Goal: Task Accomplishment & Management: Complete application form

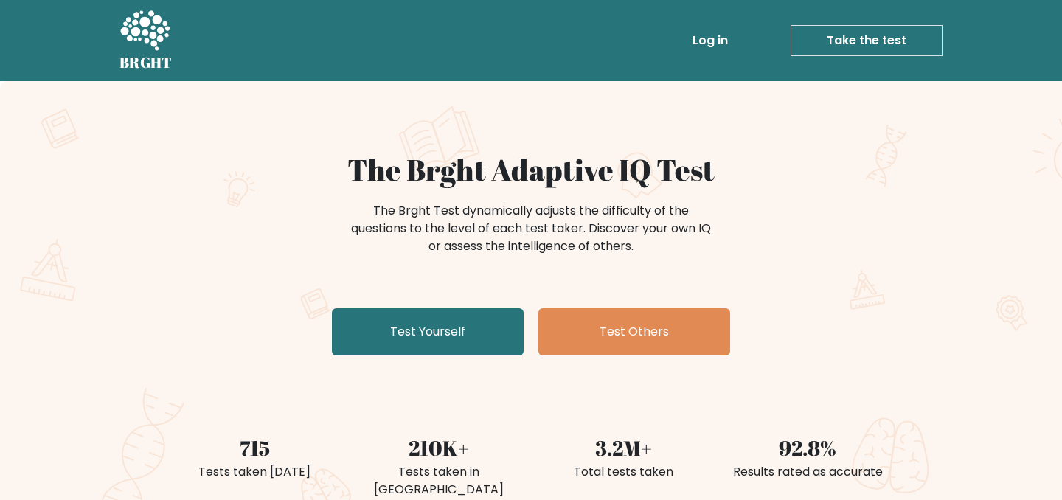
click at [841, 43] on link "Take the test" at bounding box center [867, 40] width 152 height 31
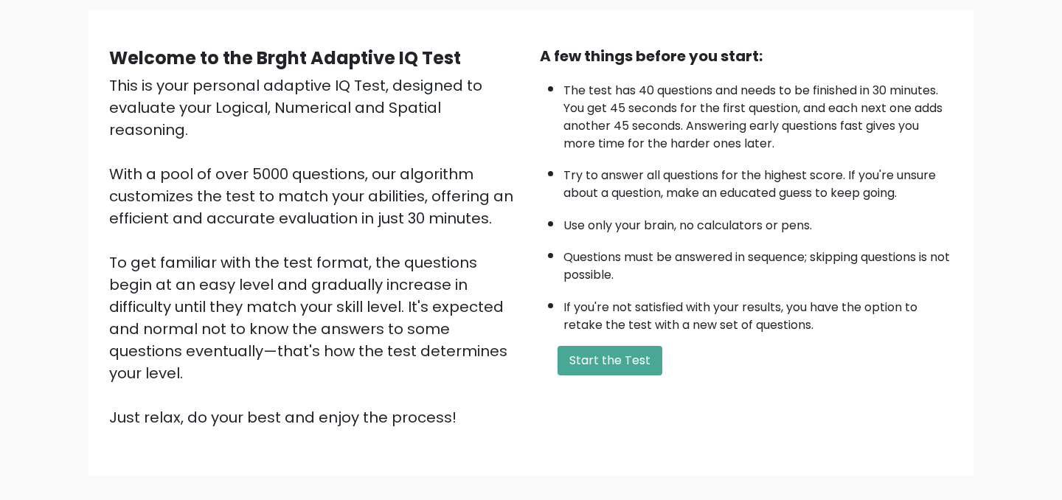
scroll to position [176, 0]
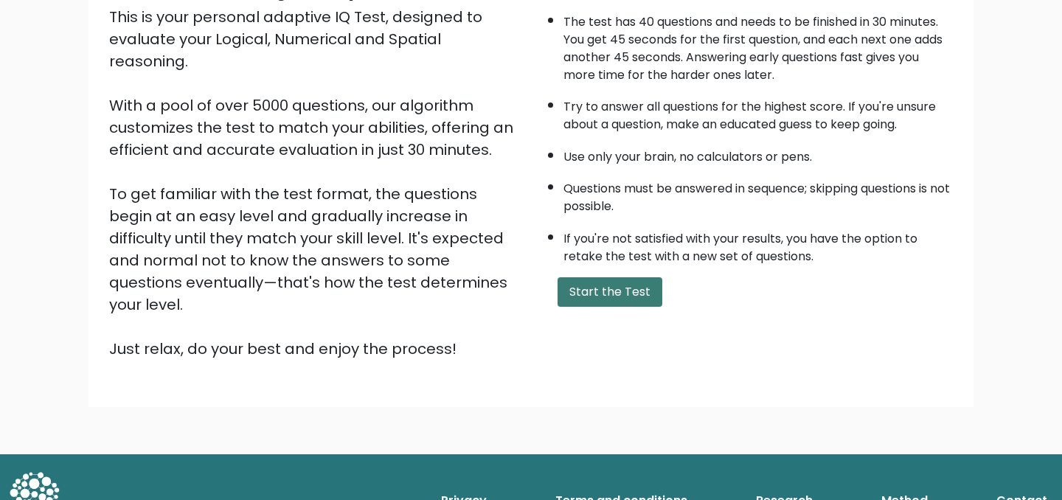
click at [600, 304] on button "Start the Test" at bounding box center [610, 292] width 105 height 30
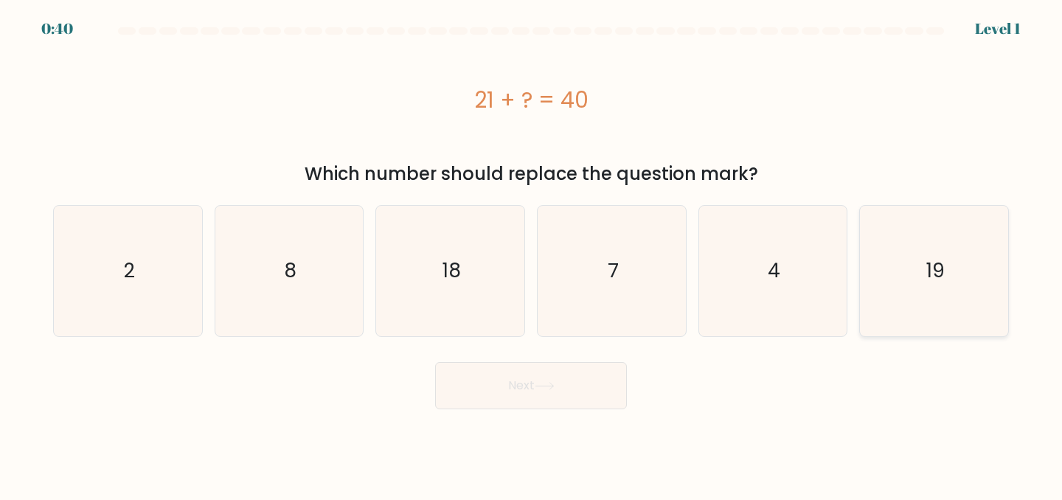
click at [909, 252] on icon "19" at bounding box center [934, 271] width 131 height 131
click at [532, 252] on input "f. 19" at bounding box center [531, 252] width 1 height 4
radio input "true"
click at [589, 385] on button "Next" at bounding box center [531, 385] width 192 height 47
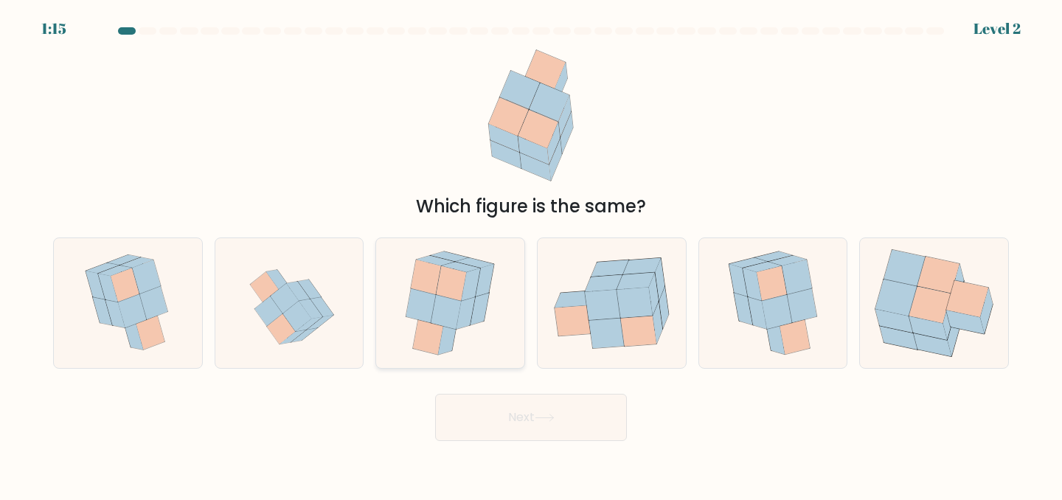
click at [455, 323] on icon at bounding box center [446, 311] width 30 height 35
click at [531, 254] on input "c." at bounding box center [531, 252] width 1 height 4
radio input "true"
click at [483, 424] on button "Next" at bounding box center [531, 417] width 192 height 47
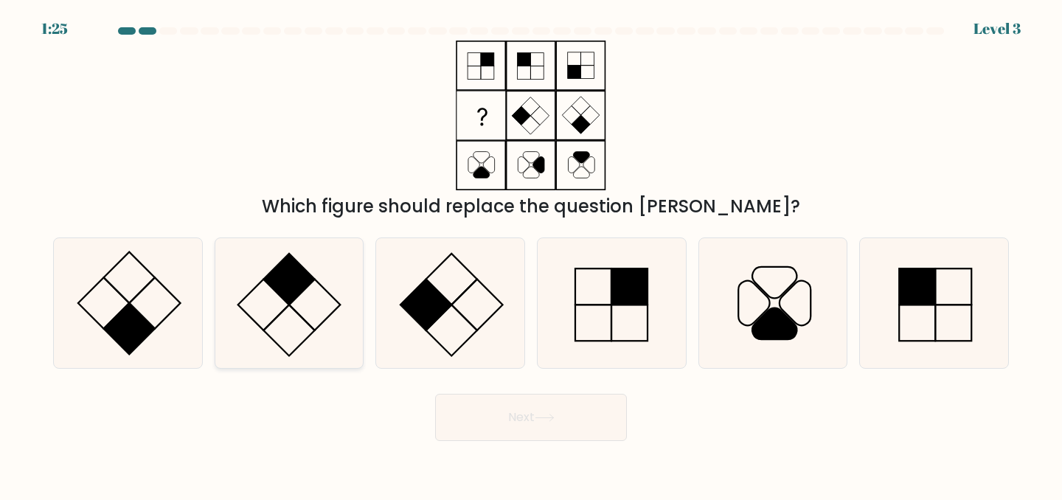
click at [277, 310] on icon at bounding box center [289, 303] width 131 height 131
click at [531, 254] on input "b." at bounding box center [531, 252] width 1 height 4
radio input "true"
click at [518, 426] on button "Next" at bounding box center [531, 417] width 192 height 47
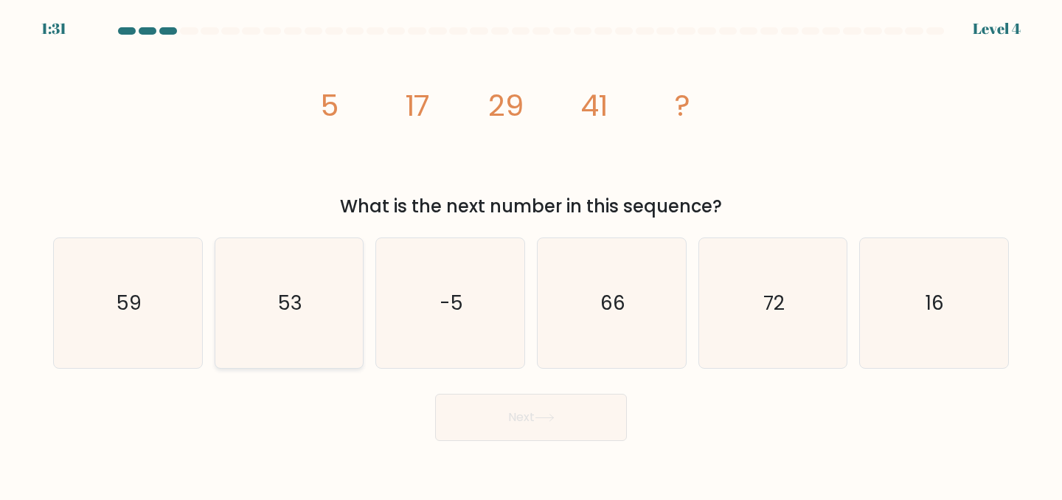
click at [291, 289] on text "53" at bounding box center [290, 302] width 24 height 27
click at [531, 254] on input "b. 53" at bounding box center [531, 252] width 1 height 4
radio input "true"
click at [478, 415] on button "Next" at bounding box center [531, 417] width 192 height 47
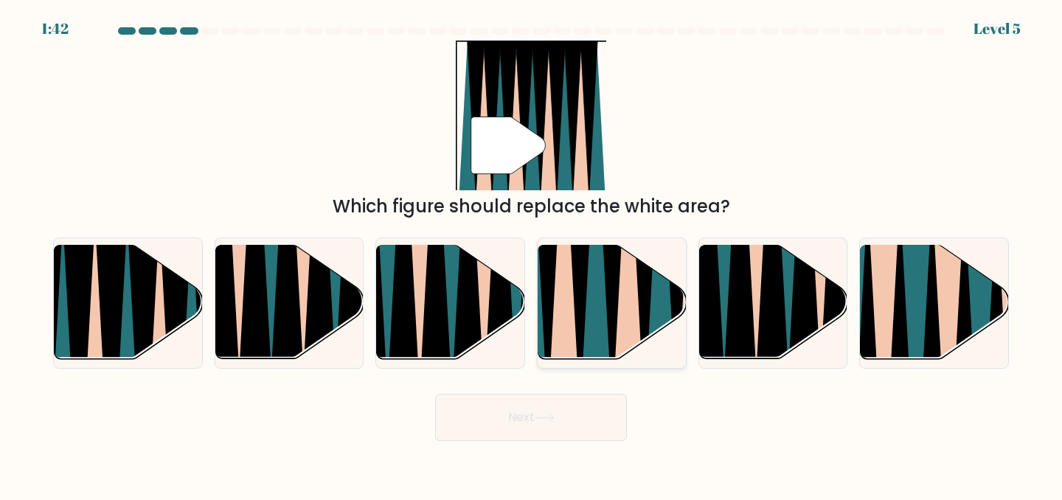
click at [562, 308] on icon at bounding box center [563, 244] width 32 height 296
click at [532, 254] on input "d." at bounding box center [531, 252] width 1 height 4
radio input "true"
click at [502, 424] on button "Next" at bounding box center [531, 417] width 192 height 47
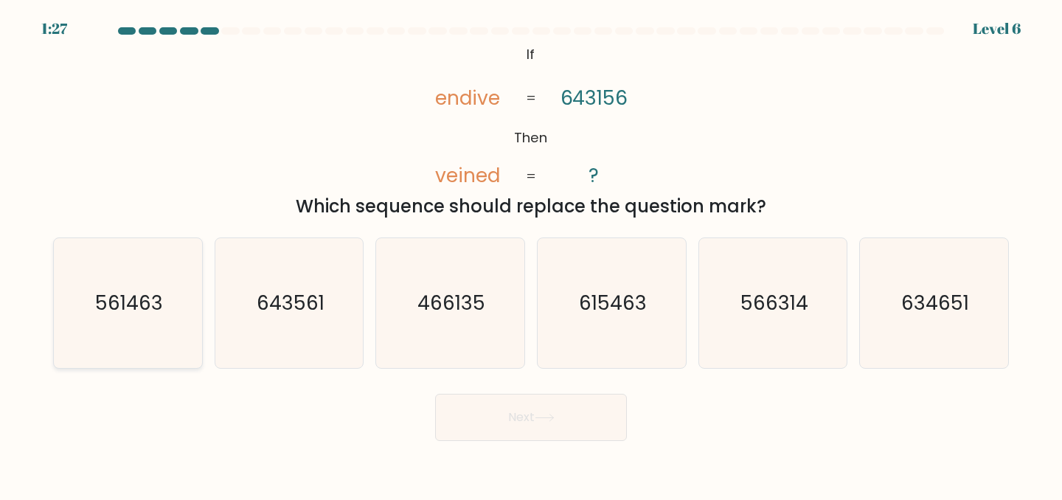
click at [120, 287] on icon "561463" at bounding box center [128, 303] width 131 height 131
click at [531, 254] on input "a. 561463" at bounding box center [531, 252] width 1 height 4
radio input "true"
click at [572, 431] on button "Next" at bounding box center [531, 417] width 192 height 47
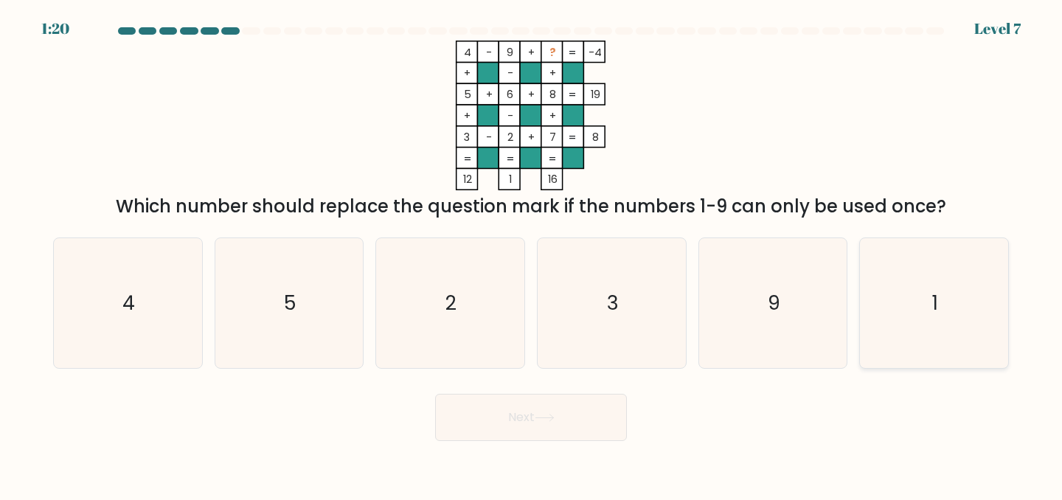
click at [956, 313] on icon "1" at bounding box center [934, 303] width 131 height 131
click at [532, 254] on input "f. 1" at bounding box center [531, 252] width 1 height 4
radio input "true"
click at [575, 415] on button "Next" at bounding box center [531, 417] width 192 height 47
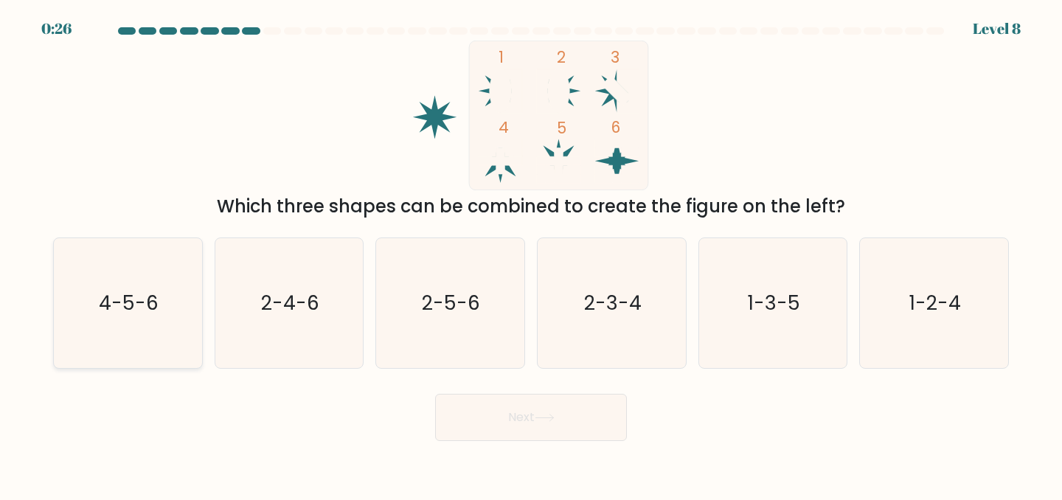
click at [125, 303] on text "4-5-6" at bounding box center [130, 302] width 60 height 27
click at [531, 254] on input "a. 4-5-6" at bounding box center [531, 252] width 1 height 4
radio input "true"
click at [552, 417] on icon at bounding box center [545, 418] width 20 height 8
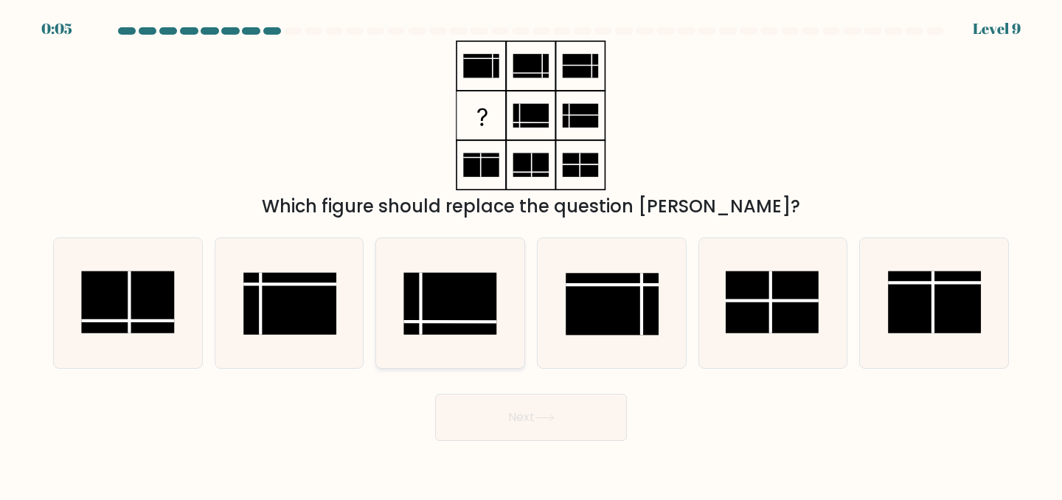
click at [457, 316] on rect at bounding box center [450, 303] width 93 height 62
click at [531, 254] on input "c." at bounding box center [531, 252] width 1 height 4
radio input "true"
click at [493, 420] on button "Next" at bounding box center [531, 417] width 192 height 47
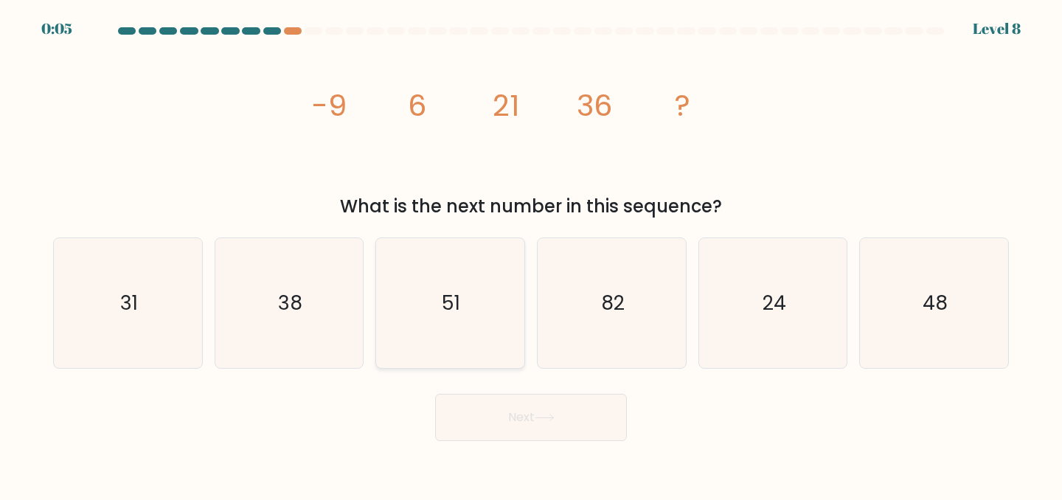
click at [434, 292] on icon "51" at bounding box center [450, 303] width 131 height 131
click at [531, 254] on input "c. 51" at bounding box center [531, 252] width 1 height 4
radio input "true"
click at [542, 424] on button "Next" at bounding box center [531, 417] width 192 height 47
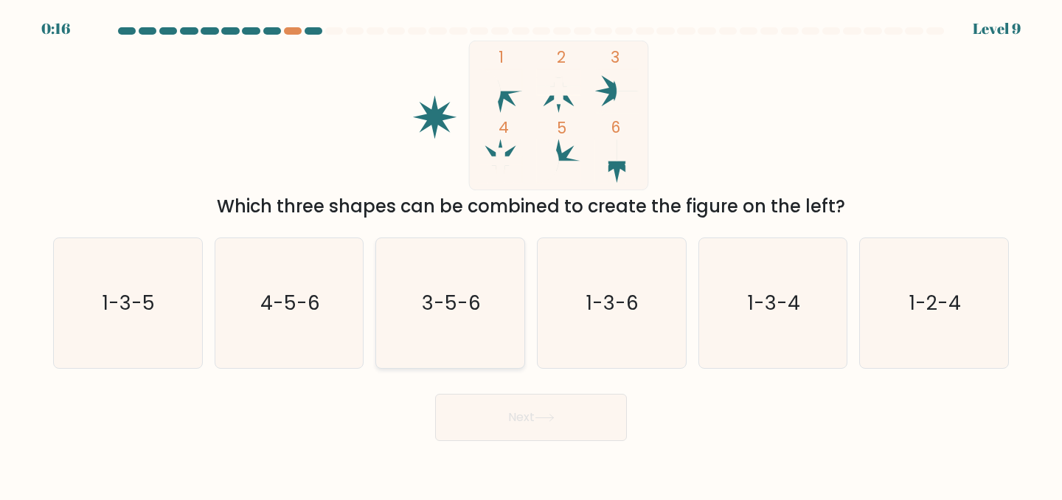
click at [493, 326] on icon "3-5-6" at bounding box center [450, 303] width 131 height 131
click at [531, 254] on input "c. 3-5-6" at bounding box center [531, 252] width 1 height 4
radio input "true"
click at [501, 414] on button "Next" at bounding box center [531, 417] width 192 height 47
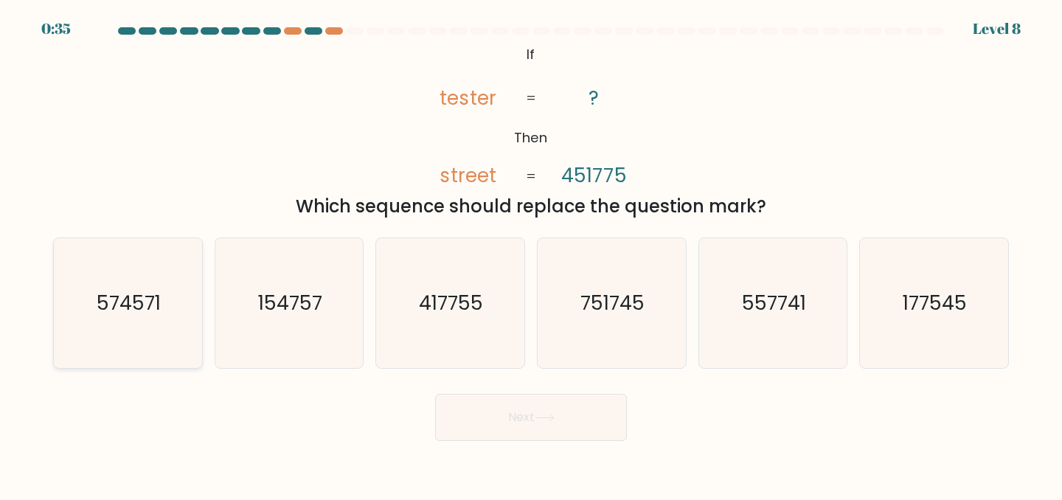
click at [113, 313] on text "574571" at bounding box center [129, 302] width 64 height 27
click at [531, 254] on input "a. 574571" at bounding box center [531, 252] width 1 height 4
radio input "true"
click at [519, 426] on button "Next" at bounding box center [531, 417] width 192 height 47
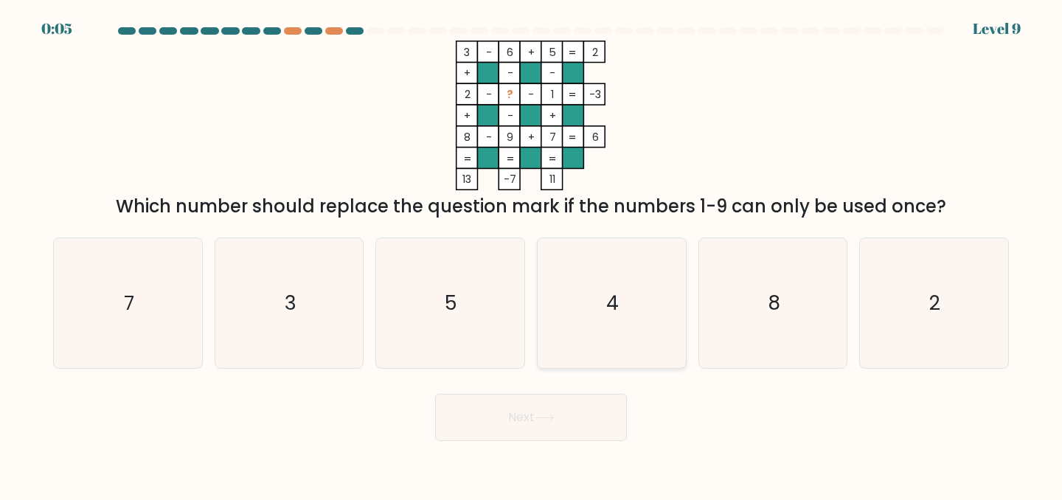
click at [623, 309] on icon "4" at bounding box center [612, 303] width 131 height 131
click at [532, 254] on input "d. 4" at bounding box center [531, 252] width 1 height 4
radio input "true"
click at [562, 419] on button "Next" at bounding box center [531, 417] width 192 height 47
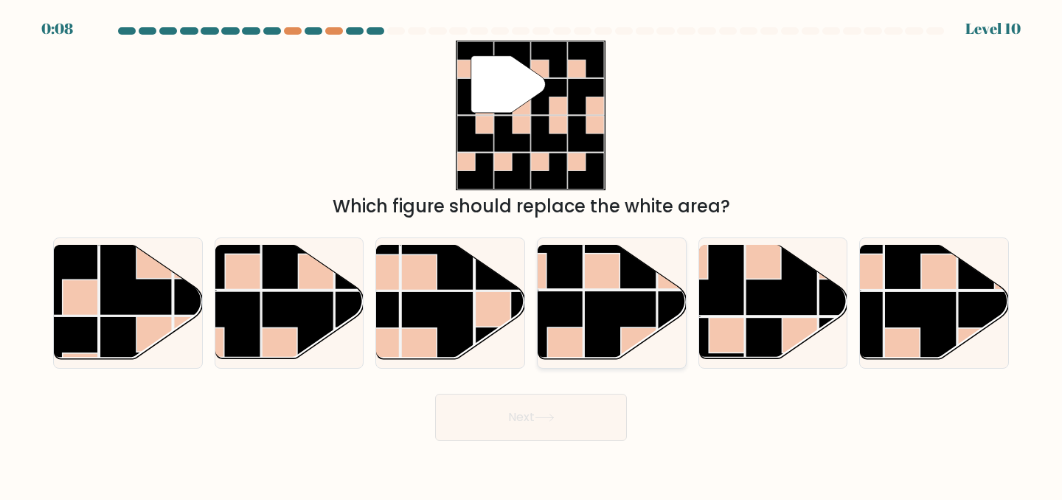
click at [562, 273] on rect at bounding box center [547, 253] width 72 height 72
click at [532, 254] on input "d." at bounding box center [531, 252] width 1 height 4
radio input "true"
click at [527, 431] on button "Next" at bounding box center [531, 417] width 192 height 47
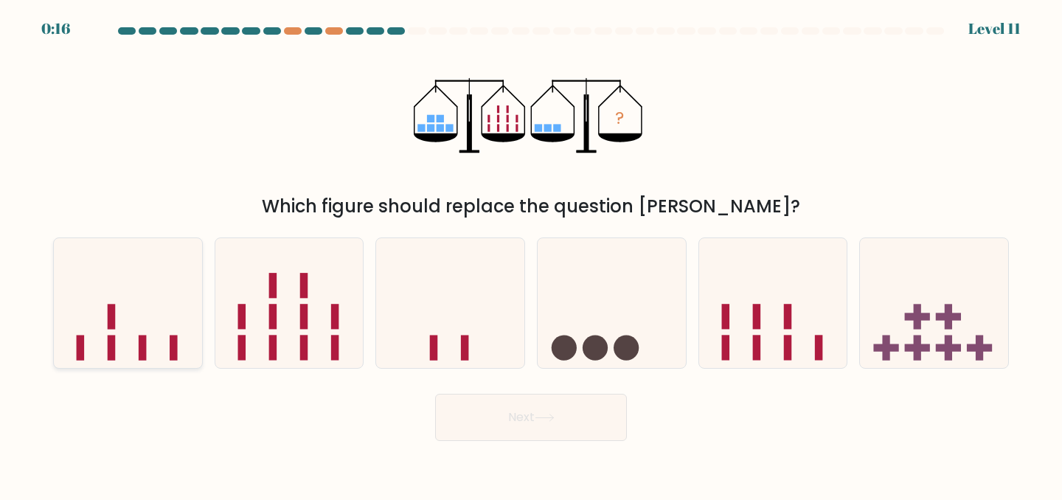
click at [158, 327] on icon at bounding box center [128, 303] width 148 height 122
click at [531, 254] on input "a." at bounding box center [531, 252] width 1 height 4
radio input "true"
click at [512, 403] on button "Next" at bounding box center [531, 417] width 192 height 47
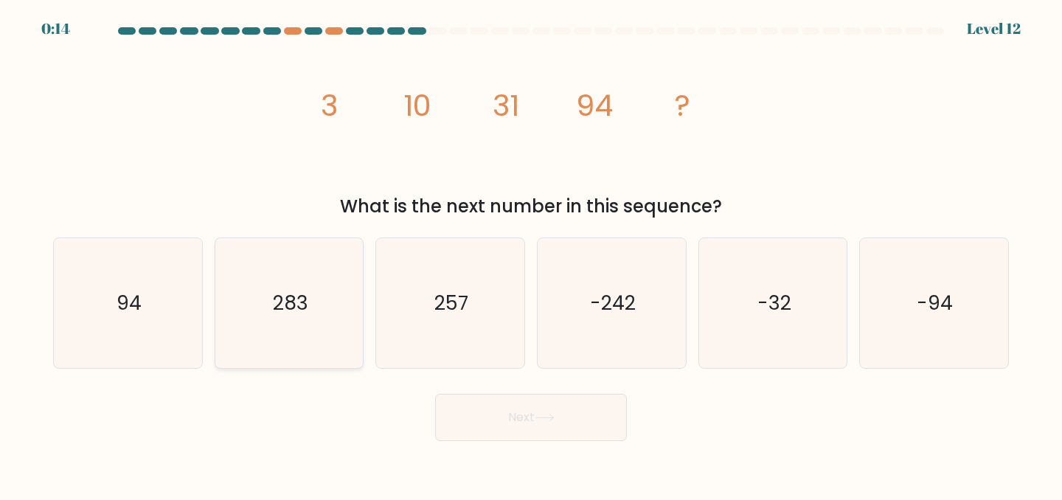
click at [308, 331] on icon "283" at bounding box center [289, 303] width 131 height 131
click at [531, 254] on input "b. 283" at bounding box center [531, 252] width 1 height 4
radio input "true"
click at [526, 423] on button "Next" at bounding box center [531, 417] width 192 height 47
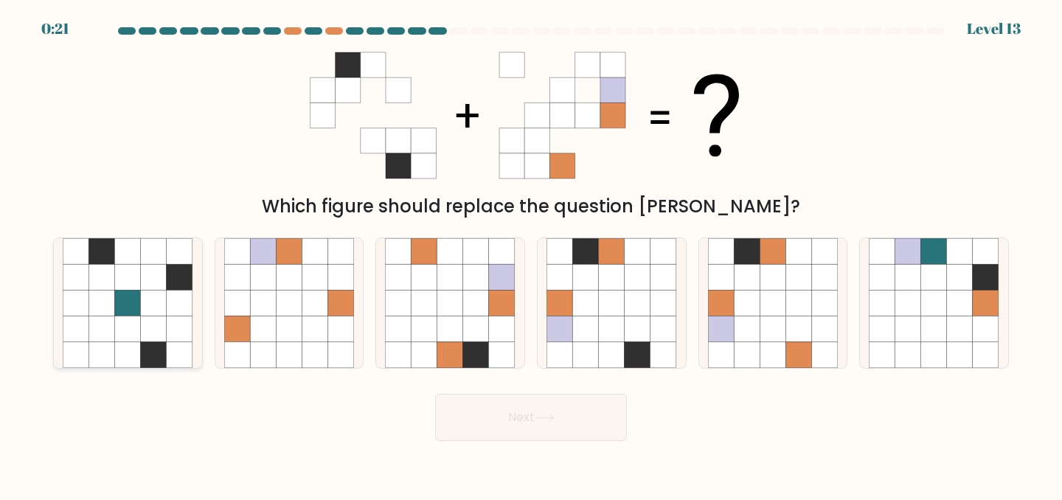
click at [149, 322] on icon at bounding box center [154, 329] width 26 height 26
click at [531, 254] on input "a." at bounding box center [531, 252] width 1 height 4
radio input "true"
click at [474, 420] on button "Next" at bounding box center [531, 417] width 192 height 47
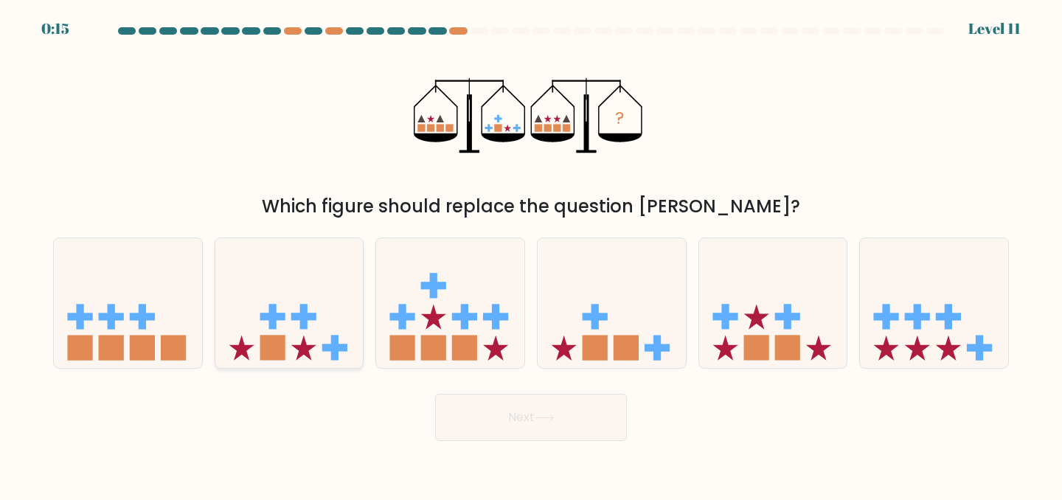
click at [311, 297] on icon at bounding box center [289, 303] width 148 height 122
click at [531, 254] on input "b." at bounding box center [531, 252] width 1 height 4
radio input "true"
click at [506, 420] on button "Next" at bounding box center [531, 417] width 192 height 47
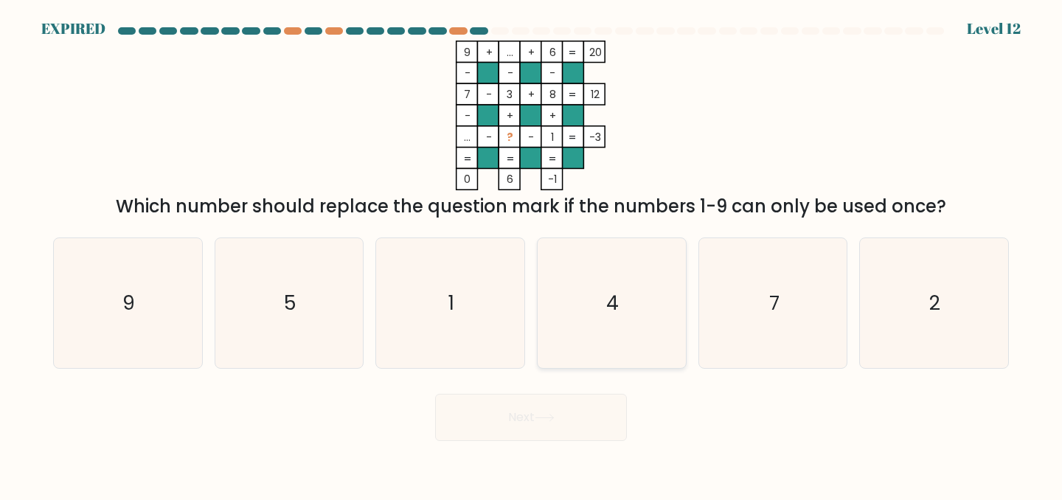
click at [649, 333] on icon "4" at bounding box center [612, 303] width 131 height 131
click at [532, 254] on input "d. 4" at bounding box center [531, 252] width 1 height 4
radio input "true"
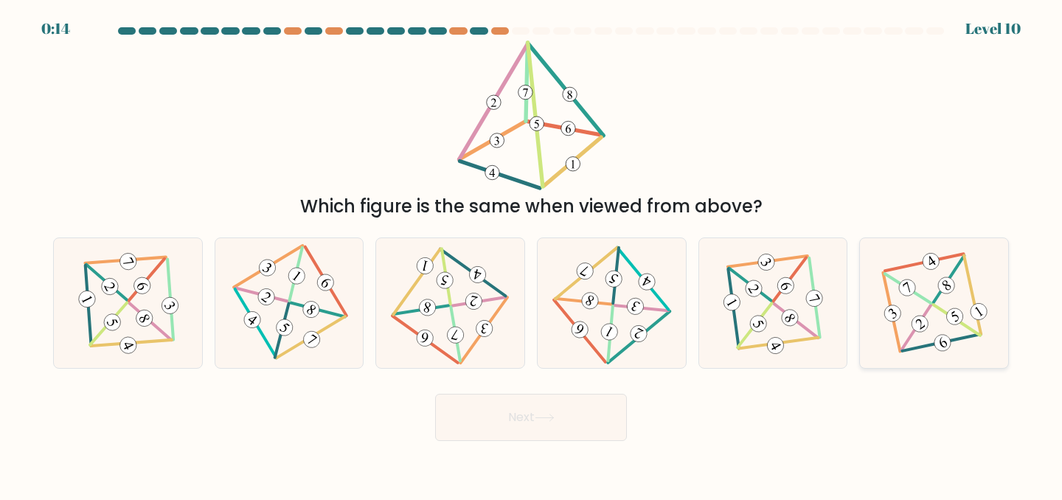
click at [940, 324] on icon at bounding box center [934, 303] width 107 height 104
click at [532, 254] on input "f." at bounding box center [531, 252] width 1 height 4
radio input "true"
click at [586, 420] on button "Next" at bounding box center [531, 417] width 192 height 47
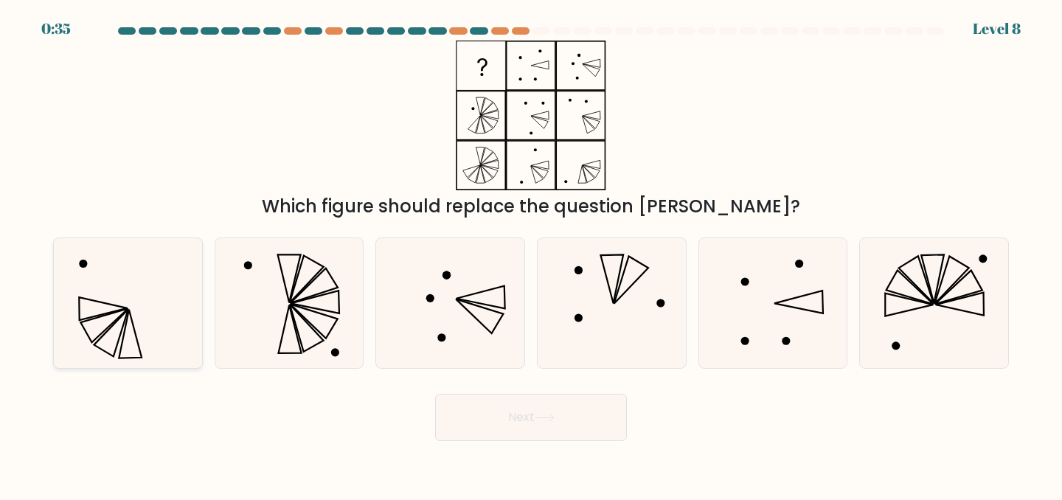
click at [102, 300] on icon at bounding box center [128, 303] width 131 height 131
click at [531, 254] on input "a." at bounding box center [531, 252] width 1 height 4
radio input "true"
click at [571, 426] on button "Next" at bounding box center [531, 417] width 192 height 47
click at [504, 423] on button "Next" at bounding box center [531, 417] width 192 height 47
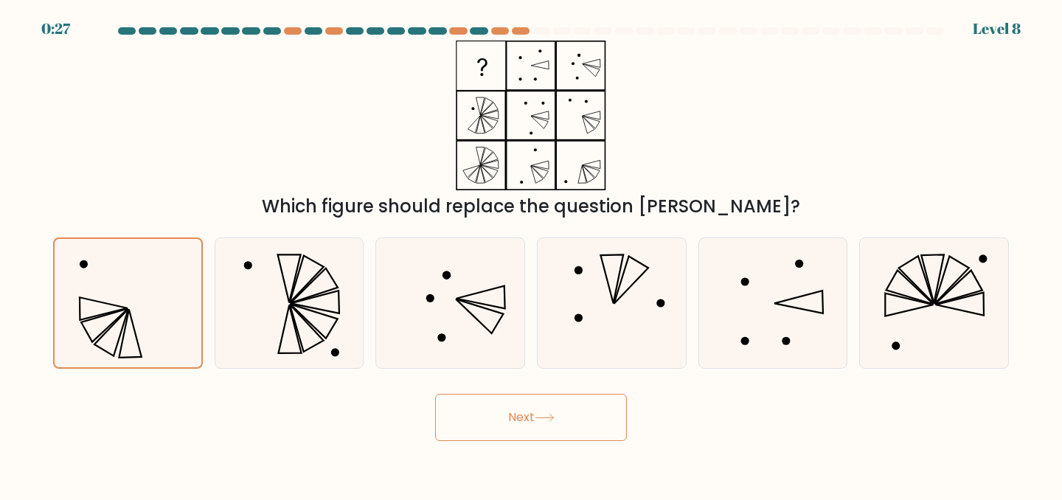
click at [559, 423] on button "Next" at bounding box center [531, 417] width 192 height 47
click at [562, 402] on button "Next" at bounding box center [531, 417] width 192 height 47
click at [262, 299] on icon at bounding box center [289, 303] width 131 height 131
click at [531, 254] on input "b." at bounding box center [531, 252] width 1 height 4
radio input "true"
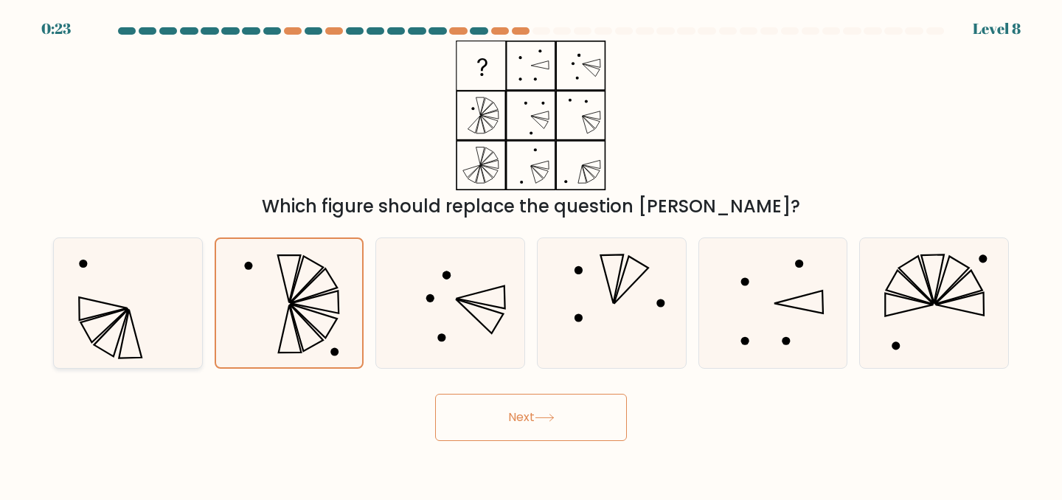
click at [163, 302] on icon at bounding box center [128, 303] width 131 height 131
click at [531, 254] on input "a." at bounding box center [531, 252] width 1 height 4
radio input "true"
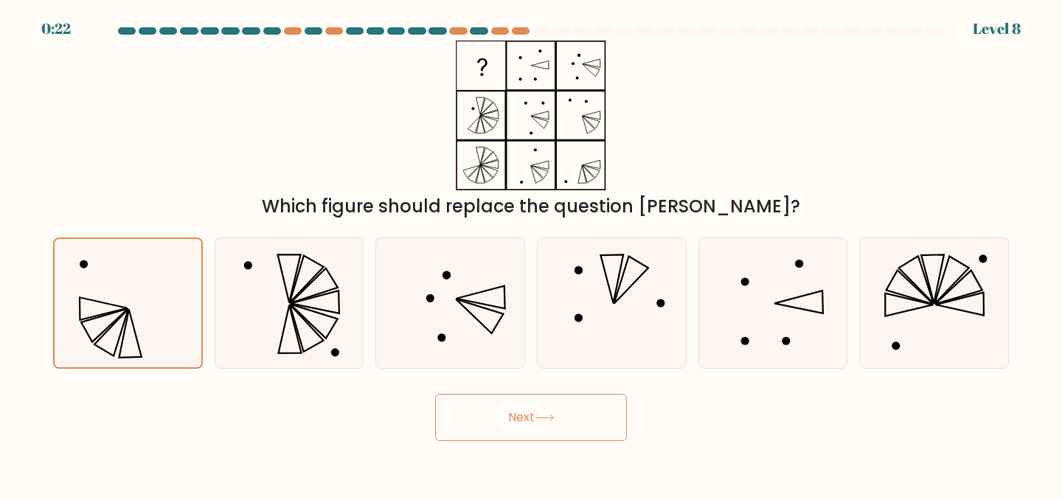
click at [544, 417] on icon at bounding box center [545, 418] width 20 height 8
click at [338, 313] on icon at bounding box center [315, 302] width 49 height 23
click at [531, 254] on input "b." at bounding box center [531, 252] width 1 height 4
radio input "true"
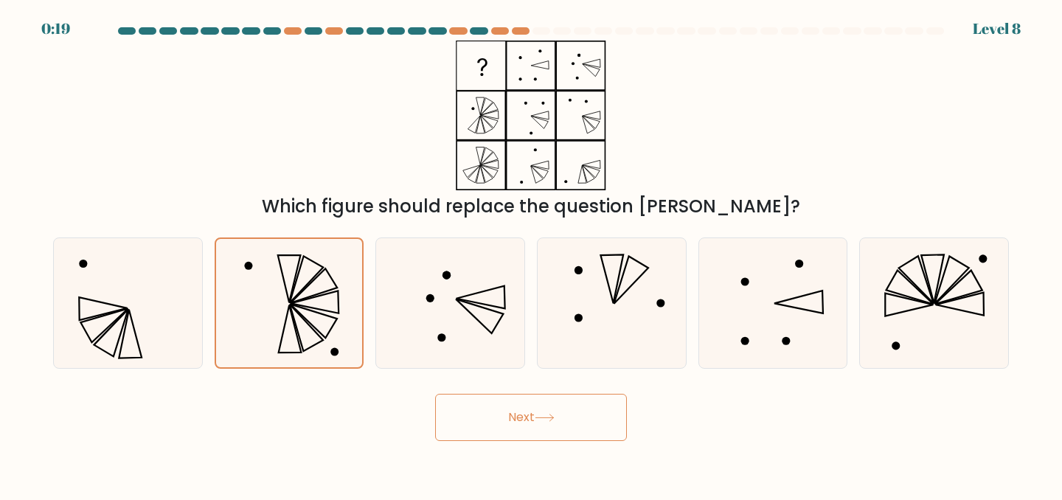
click at [513, 408] on button "Next" at bounding box center [531, 417] width 192 height 47
click at [486, 313] on icon at bounding box center [450, 303] width 131 height 131
click at [531, 254] on input "c." at bounding box center [531, 252] width 1 height 4
radio input "true"
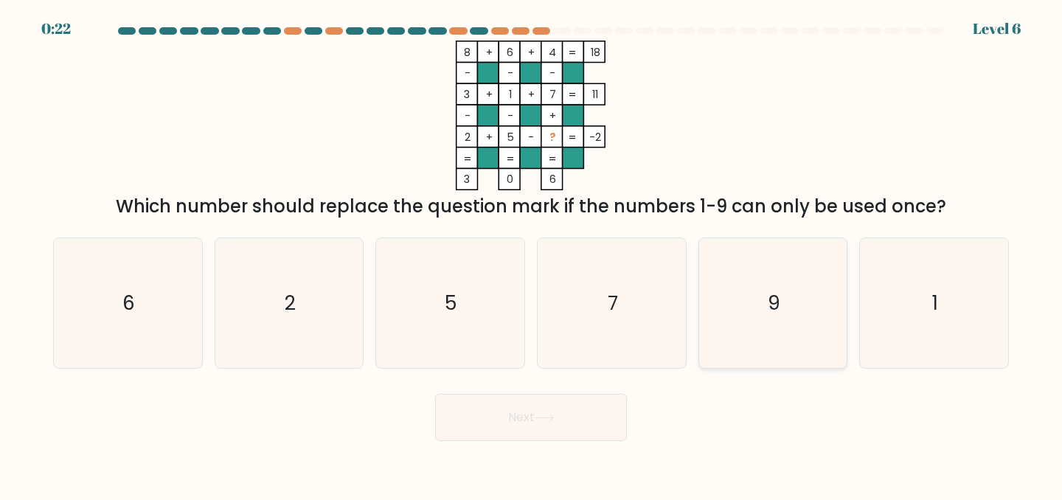
click at [765, 287] on icon "9" at bounding box center [773, 303] width 131 height 131
click at [532, 254] on input "e. 9" at bounding box center [531, 252] width 1 height 4
radio input "true"
click at [477, 435] on button "Next" at bounding box center [531, 417] width 192 height 47
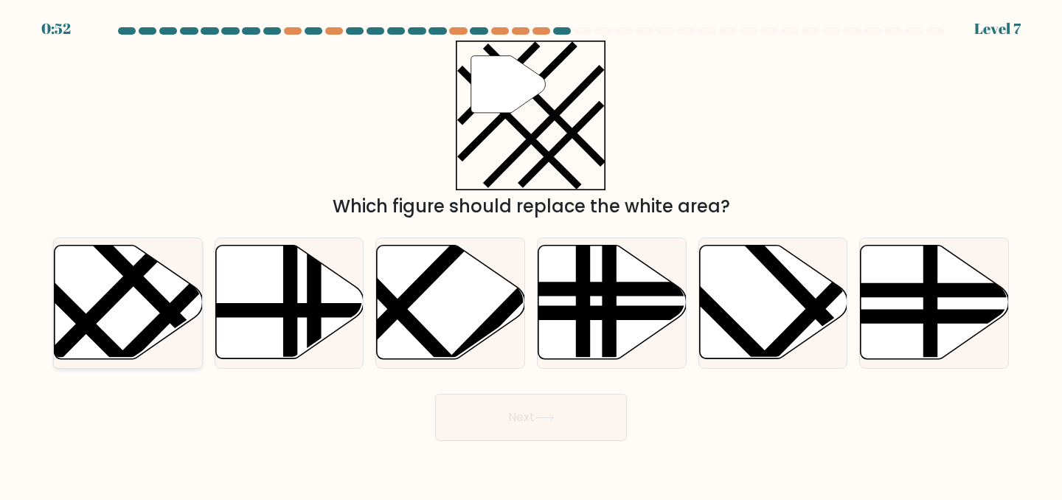
click at [135, 314] on icon at bounding box center [129, 303] width 148 height 114
click at [531, 254] on input "a." at bounding box center [531, 252] width 1 height 4
radio input "true"
click at [545, 417] on icon at bounding box center [545, 418] width 20 height 8
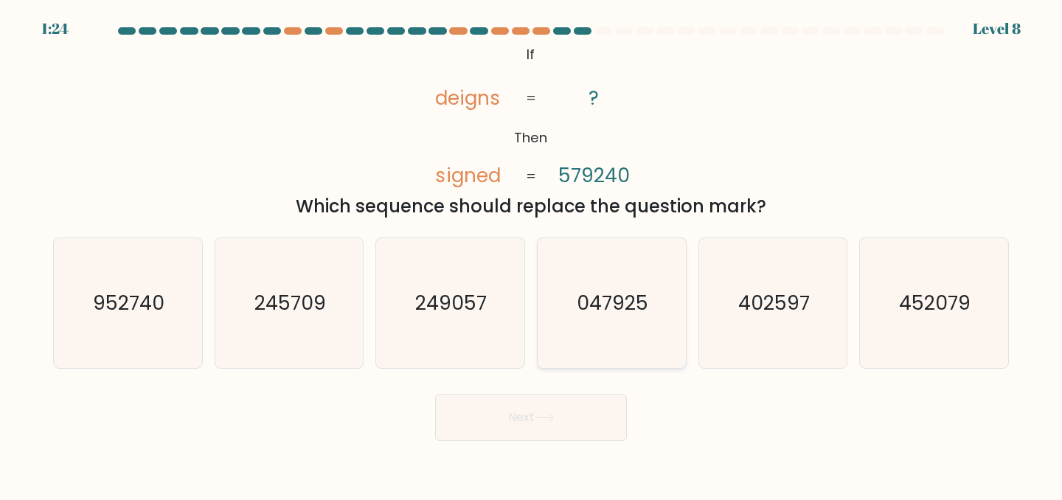
click at [642, 315] on text "047925" at bounding box center [613, 302] width 72 height 27
click at [532, 254] on input "d. 047925" at bounding box center [531, 252] width 1 height 4
radio input "true"
click at [551, 440] on button "Next" at bounding box center [531, 417] width 192 height 47
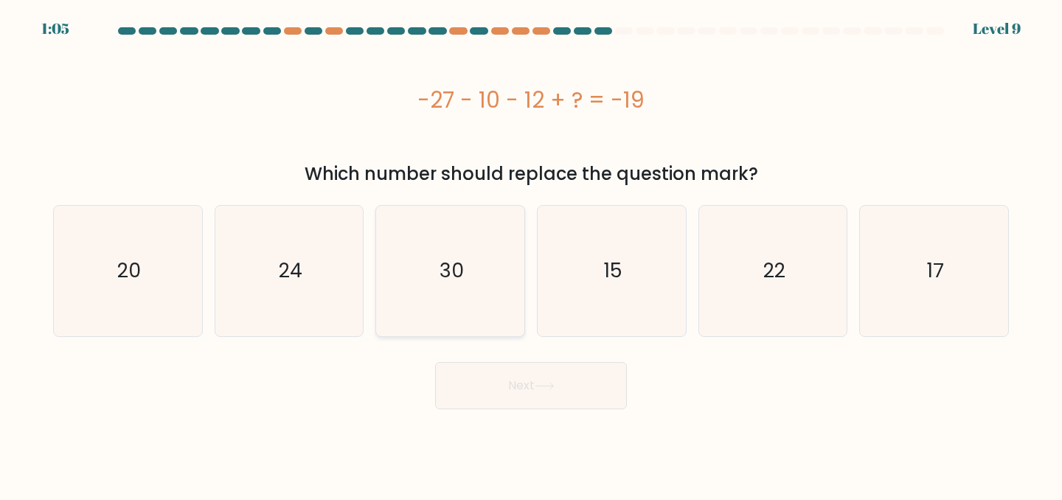
click at [471, 254] on icon "30" at bounding box center [450, 271] width 131 height 131
click at [531, 254] on input "c. 30" at bounding box center [531, 252] width 1 height 4
radio input "true"
click at [506, 378] on button "Next" at bounding box center [531, 385] width 192 height 47
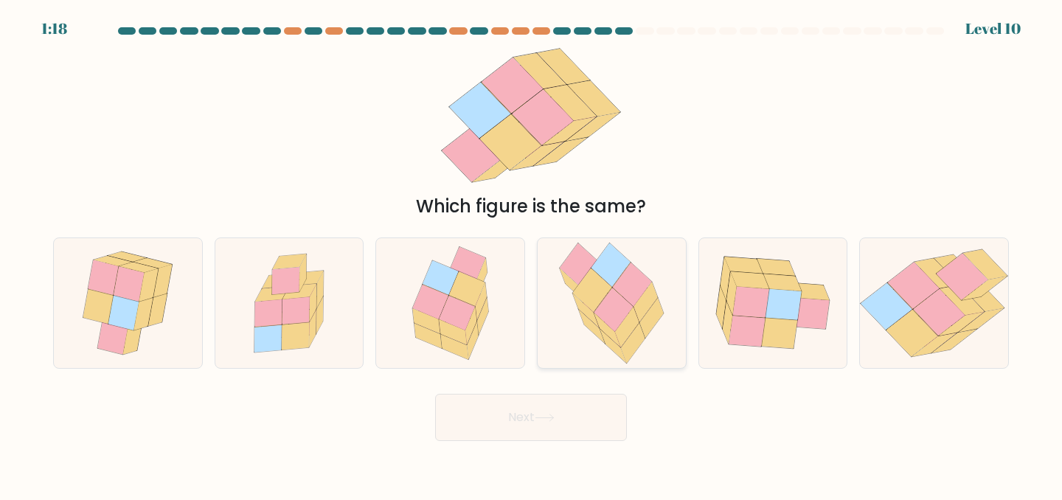
click at [623, 270] on icon at bounding box center [611, 265] width 39 height 44
click at [532, 254] on input "d." at bounding box center [531, 252] width 1 height 4
radio input "true"
click at [553, 424] on button "Next" at bounding box center [531, 417] width 192 height 47
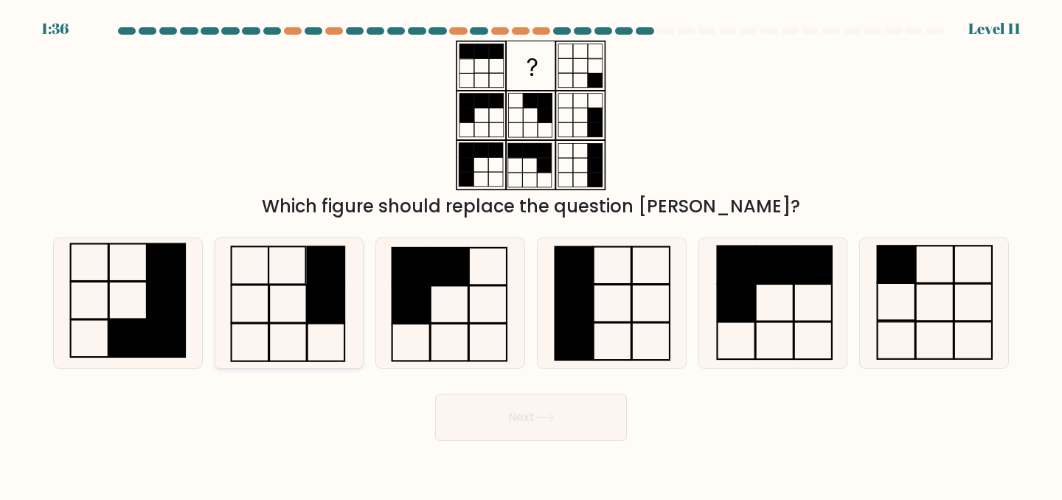
click at [336, 299] on rect at bounding box center [327, 304] width 38 height 38
click at [531, 254] on input "b." at bounding box center [531, 252] width 1 height 4
radio input "true"
click at [563, 416] on button "Next" at bounding box center [531, 417] width 192 height 47
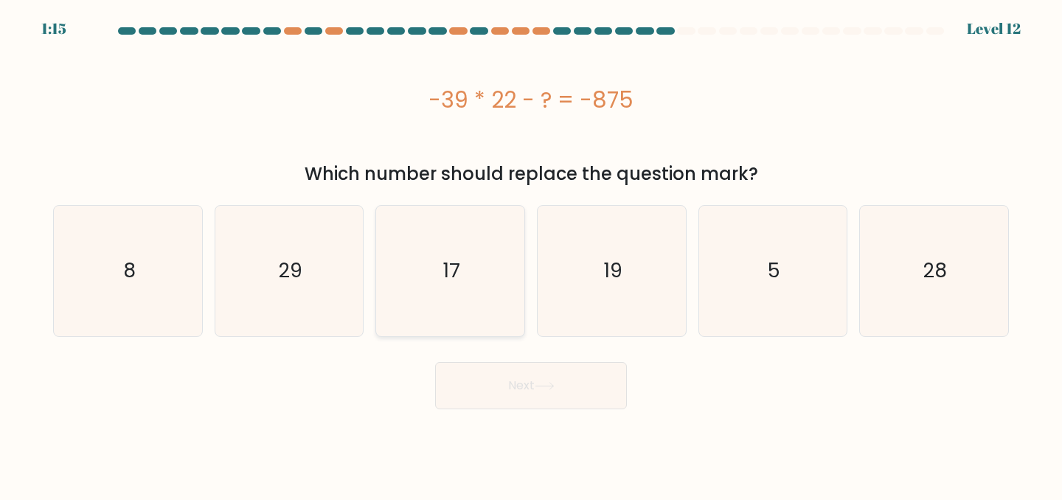
click at [457, 251] on icon "17" at bounding box center [450, 271] width 131 height 131
click at [531, 251] on input "c. 17" at bounding box center [531, 252] width 1 height 4
radio input "true"
click at [583, 393] on button "Next" at bounding box center [531, 385] width 192 height 47
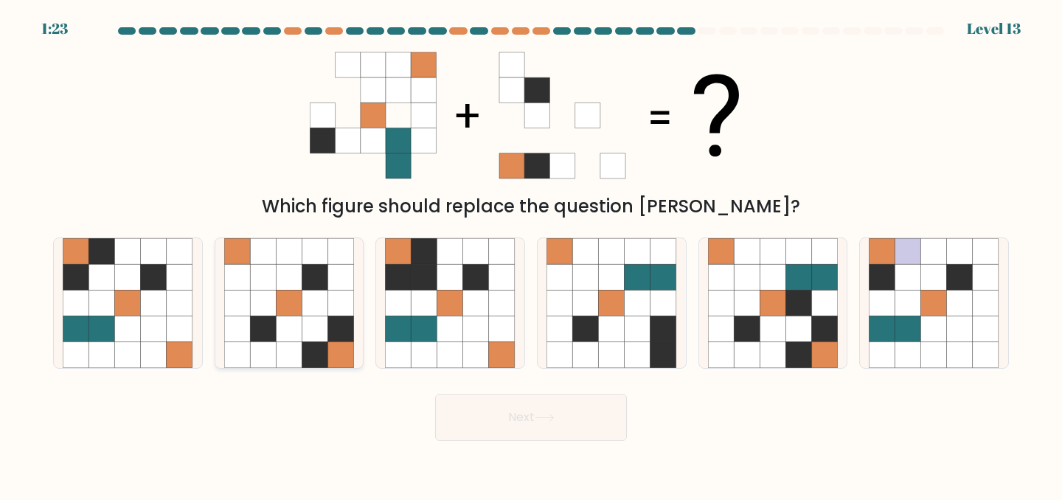
click at [319, 328] on icon at bounding box center [315, 329] width 26 height 26
click at [531, 254] on input "b." at bounding box center [531, 252] width 1 height 4
radio input "true"
click at [541, 440] on button "Next" at bounding box center [531, 417] width 192 height 47
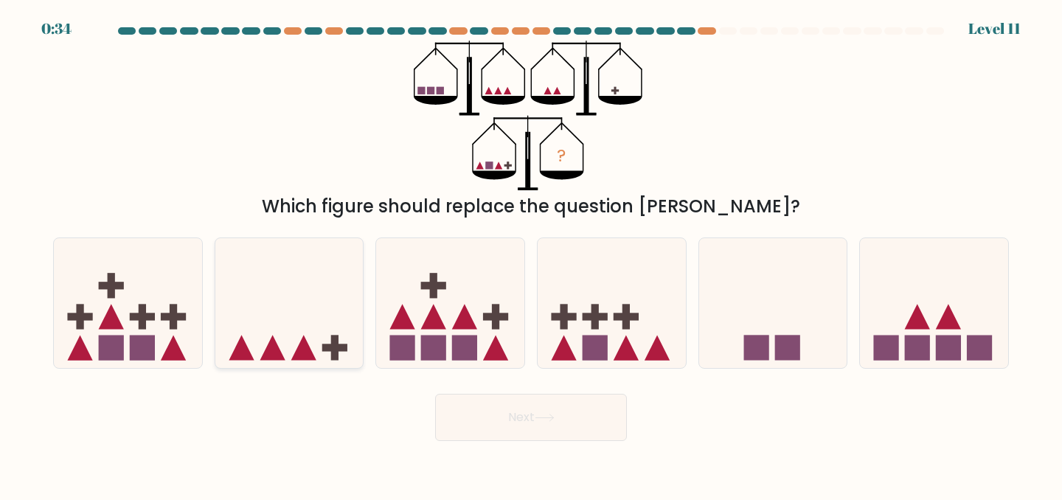
click at [307, 341] on icon at bounding box center [289, 303] width 148 height 122
click at [531, 254] on input "b." at bounding box center [531, 252] width 1 height 4
radio input "true"
click at [507, 417] on button "Next" at bounding box center [531, 417] width 192 height 47
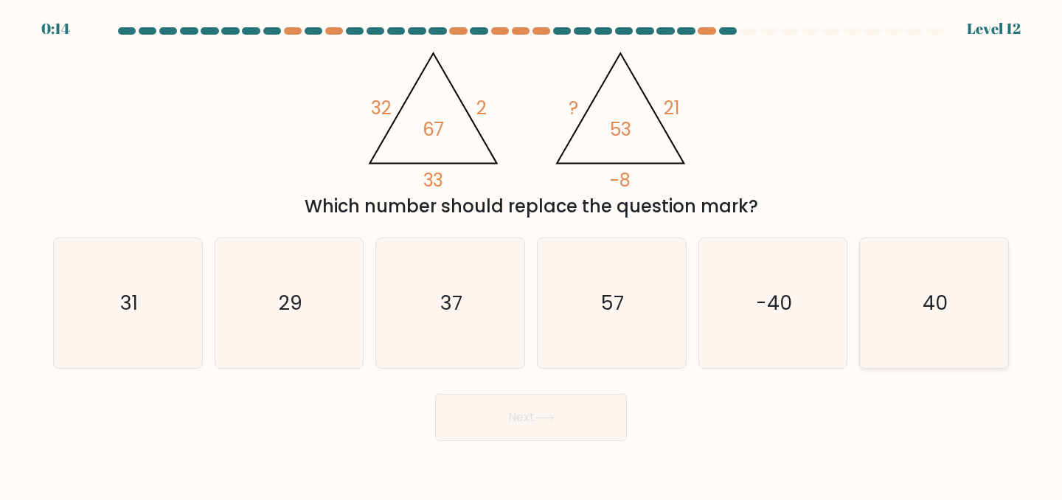
click at [894, 295] on icon "40" at bounding box center [934, 303] width 131 height 131
click at [532, 254] on input "f. 40" at bounding box center [531, 252] width 1 height 4
radio input "true"
click at [530, 417] on button "Next" at bounding box center [531, 417] width 192 height 47
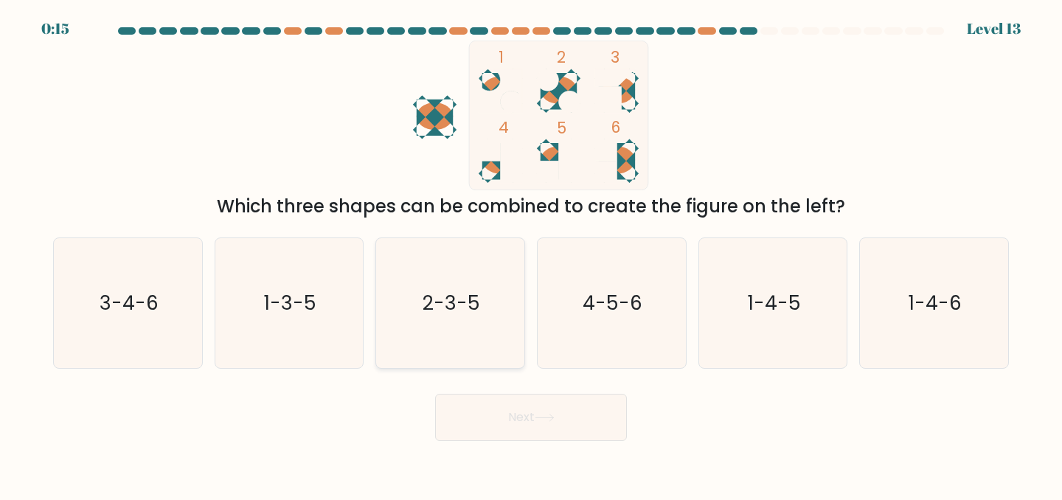
click at [414, 314] on icon "2-3-5" at bounding box center [450, 303] width 131 height 131
click at [531, 254] on input "c. 2-3-5" at bounding box center [531, 252] width 1 height 4
radio input "true"
click at [514, 404] on button "Next" at bounding box center [531, 417] width 192 height 47
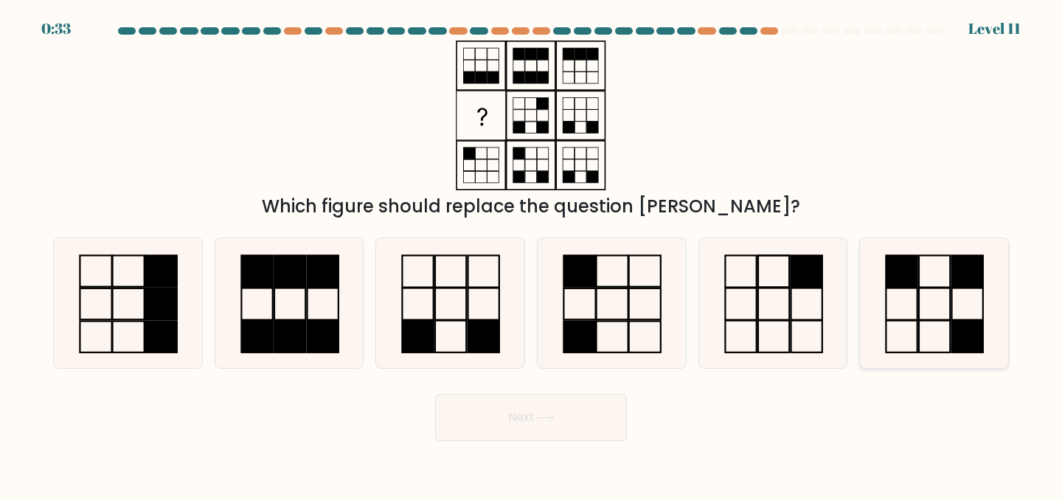
click at [972, 288] on rect at bounding box center [967, 304] width 31 height 32
click at [532, 254] on input "f." at bounding box center [531, 252] width 1 height 4
radio input "true"
click at [570, 423] on button "Next" at bounding box center [531, 417] width 192 height 47
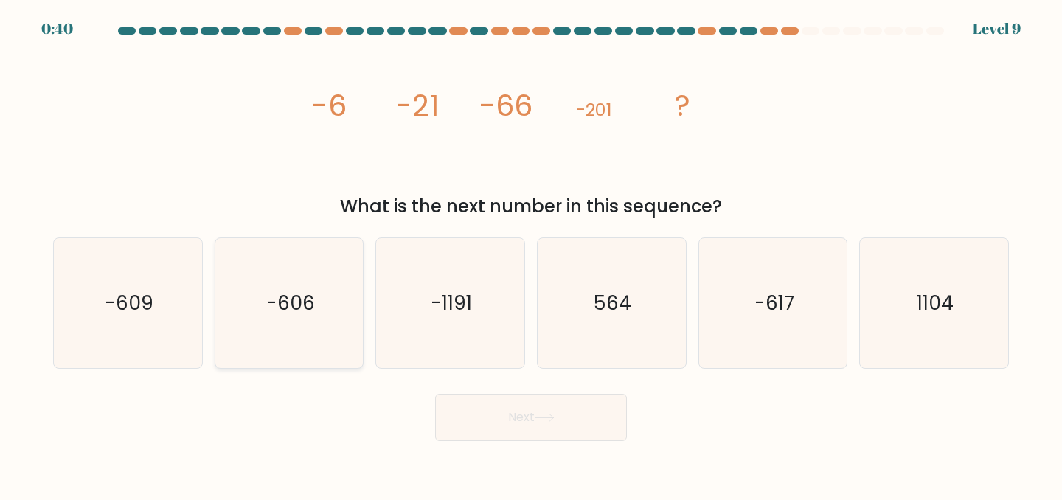
click at [294, 323] on icon "-606" at bounding box center [289, 303] width 131 height 131
click at [531, 254] on input "b. -606" at bounding box center [531, 252] width 1 height 4
radio input "true"
click at [485, 402] on button "Next" at bounding box center [531, 417] width 192 height 47
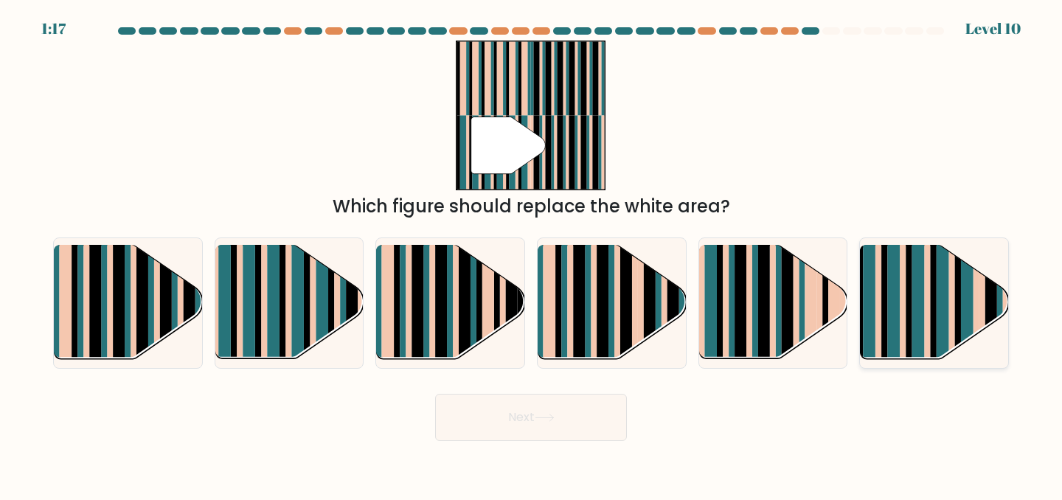
click at [968, 289] on rect at bounding box center [967, 316] width 13 height 147
click at [532, 254] on input "f." at bounding box center [531, 252] width 1 height 4
radio input "true"
click at [547, 426] on button "Next" at bounding box center [531, 417] width 192 height 47
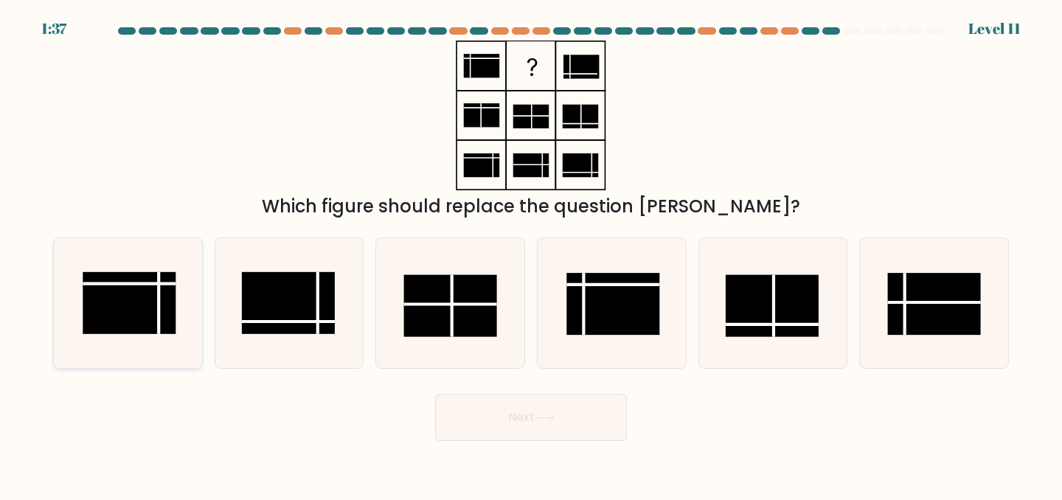
click at [154, 296] on rect at bounding box center [129, 303] width 93 height 62
click at [531, 254] on input "a." at bounding box center [531, 252] width 1 height 4
radio input "true"
click at [491, 404] on button "Next" at bounding box center [531, 417] width 192 height 47
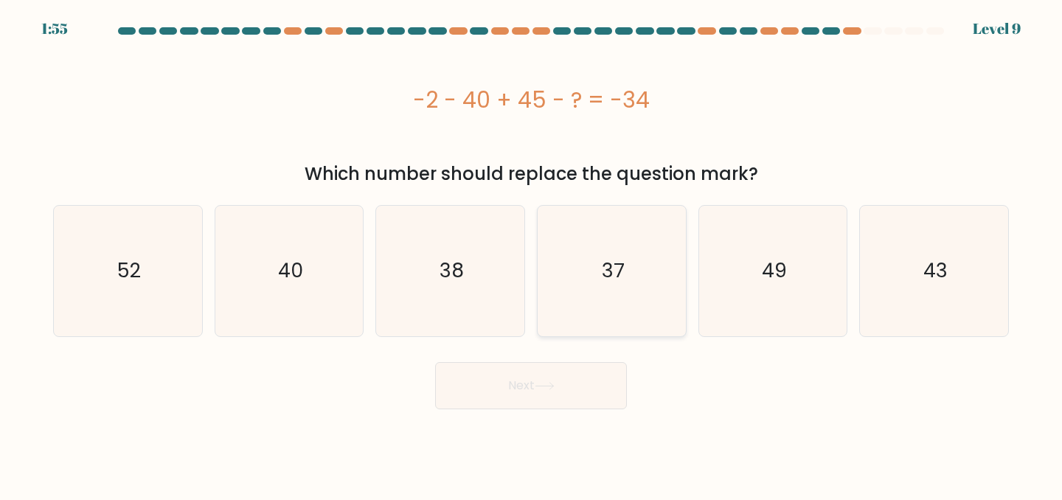
click at [574, 282] on icon "37" at bounding box center [612, 271] width 131 height 131
click at [532, 254] on input "d. 37" at bounding box center [531, 252] width 1 height 4
radio input "true"
click at [557, 378] on button "Next" at bounding box center [531, 385] width 192 height 47
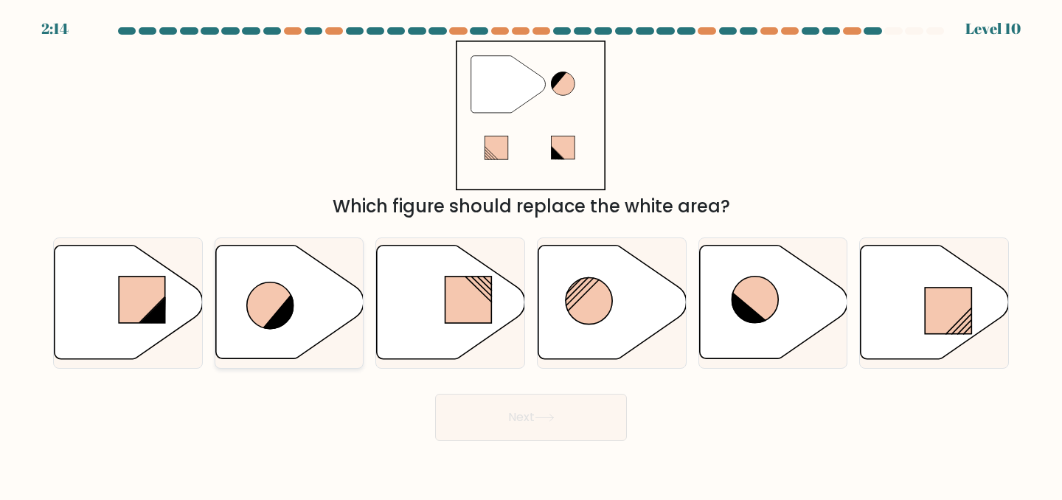
click at [283, 281] on icon at bounding box center [289, 303] width 148 height 114
click at [531, 254] on input "b." at bounding box center [531, 252] width 1 height 4
radio input "true"
click at [493, 432] on button "Next" at bounding box center [531, 417] width 192 height 47
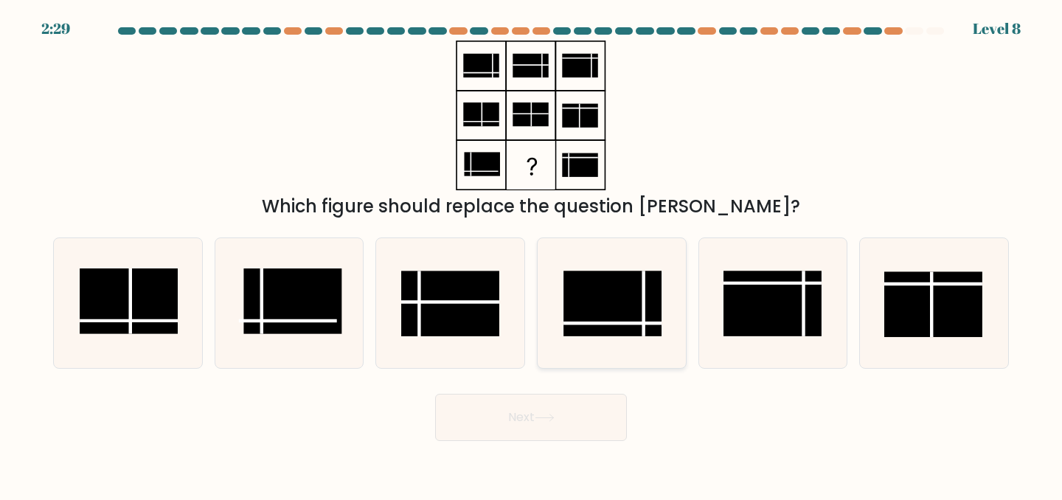
click at [631, 345] on icon at bounding box center [612, 303] width 131 height 131
click at [532, 254] on input "d." at bounding box center [531, 252] width 1 height 4
radio input "true"
click at [590, 425] on button "Next" at bounding box center [531, 417] width 192 height 47
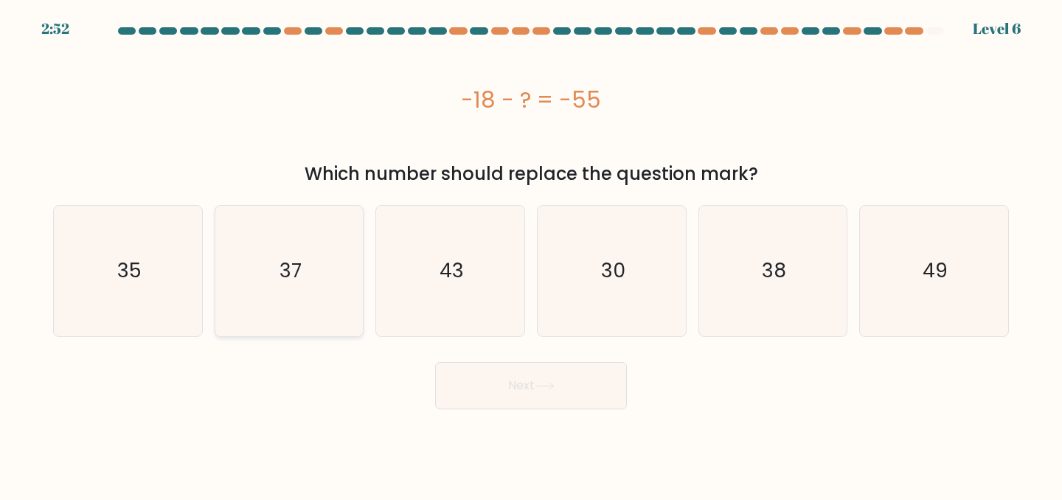
click at [299, 291] on icon "37" at bounding box center [289, 271] width 131 height 131
click at [531, 254] on input "b. 37" at bounding box center [531, 252] width 1 height 4
radio input "true"
click at [486, 380] on button "Next" at bounding box center [531, 385] width 192 height 47
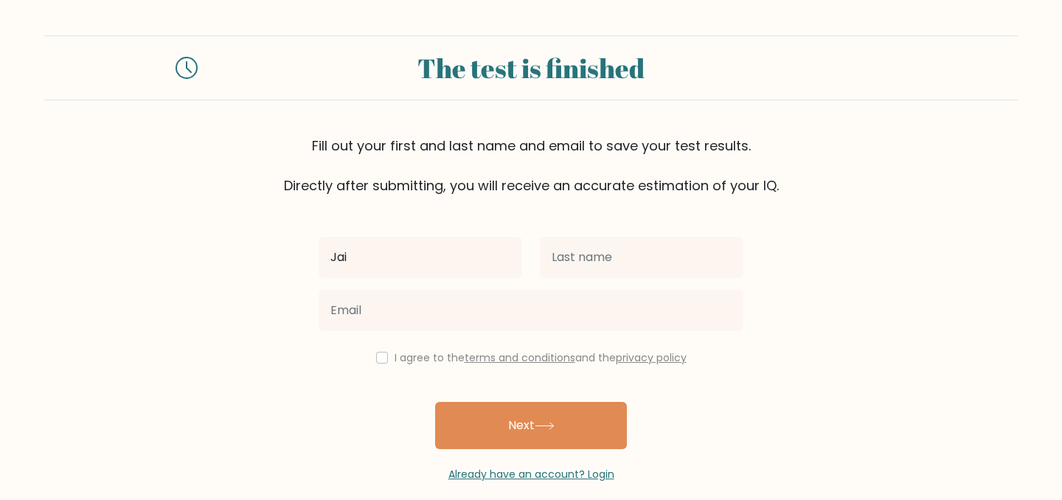
type input "Jairus"
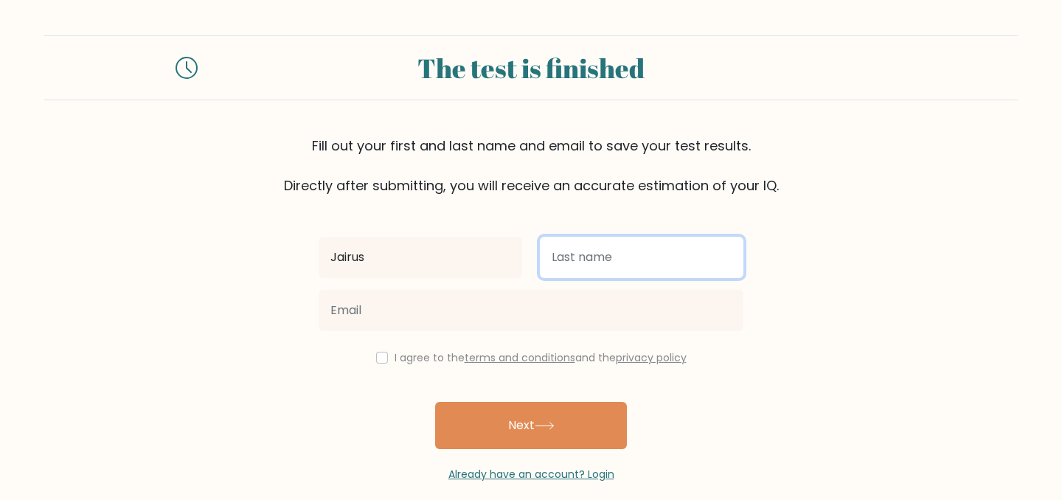
click at [616, 254] on input "text" at bounding box center [642, 257] width 204 height 41
type input "Vilbar"
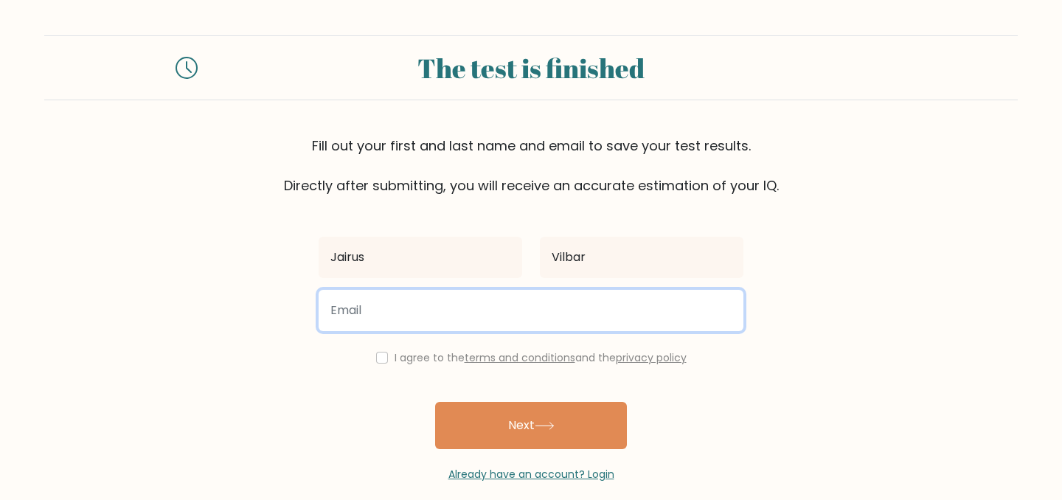
click at [593, 301] on input "email" at bounding box center [531, 310] width 425 height 41
type input "jaad.vilbar@gmail.com"
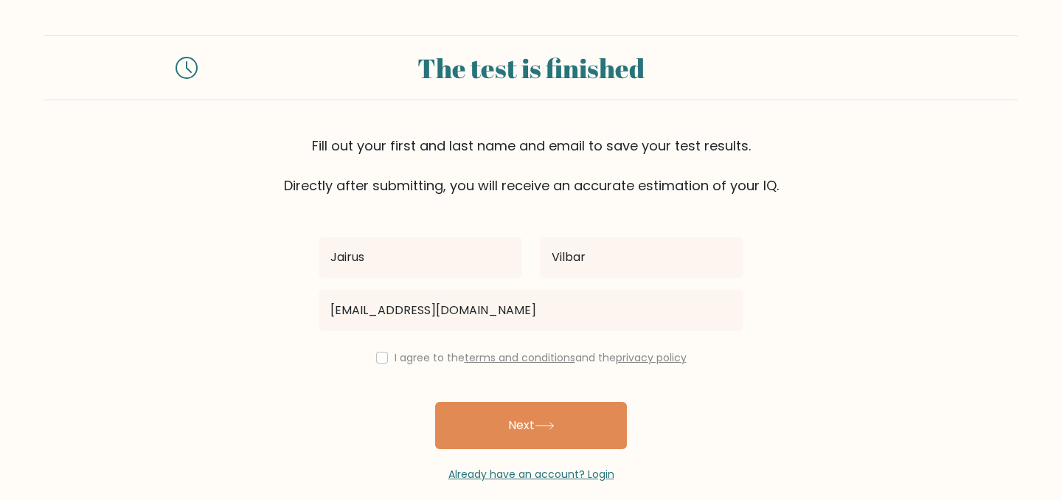
click at [386, 364] on div "I agree to the terms and conditions and the privacy policy" at bounding box center [531, 358] width 443 height 18
click at [378, 360] on input "checkbox" at bounding box center [382, 358] width 12 height 12
checkbox input "true"
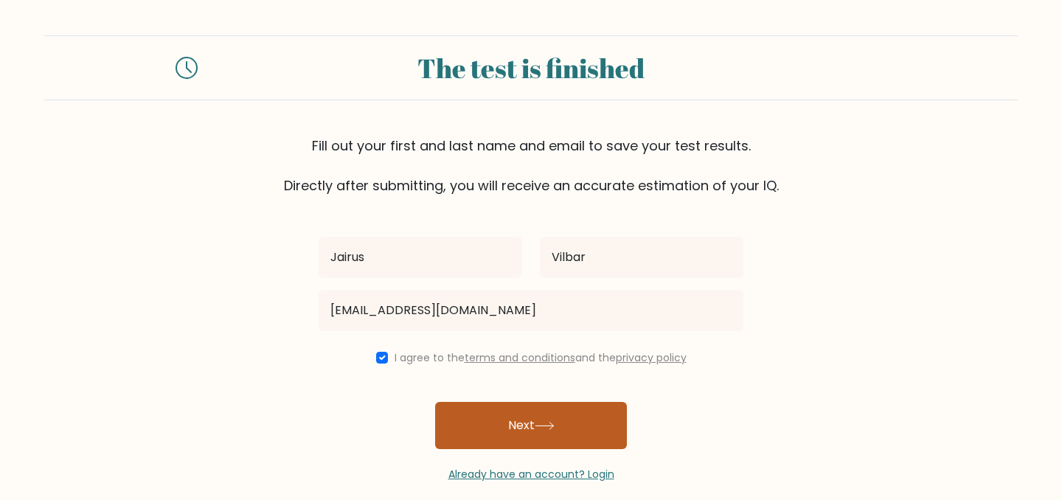
click at [520, 412] on button "Next" at bounding box center [531, 425] width 192 height 47
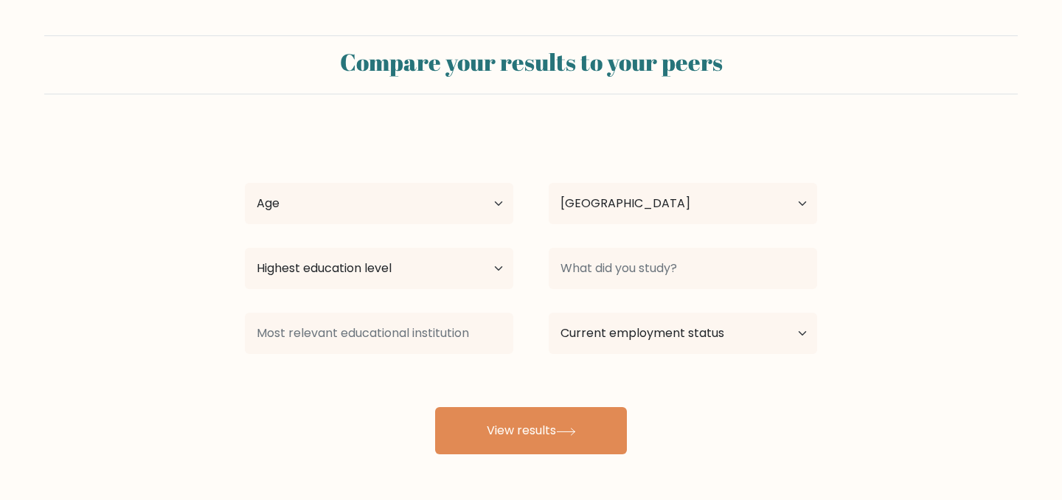
select select "PH"
click at [368, 213] on select "Age Under [DEMOGRAPHIC_DATA] [DEMOGRAPHIC_DATA] [DEMOGRAPHIC_DATA] [DEMOGRAPHIC…" at bounding box center [379, 203] width 268 height 41
select select "25_34"
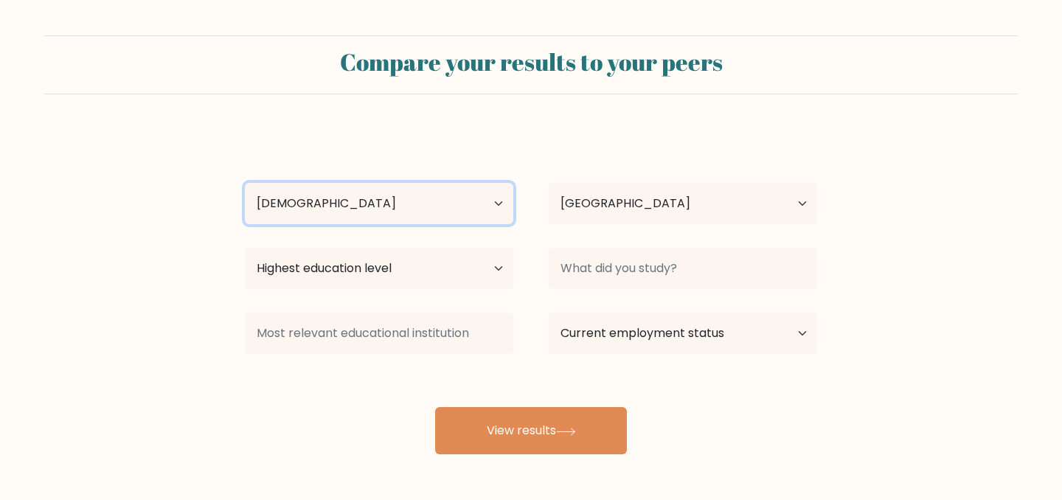
click at [245, 183] on select "Age Under [DEMOGRAPHIC_DATA] [DEMOGRAPHIC_DATA] [DEMOGRAPHIC_DATA] [DEMOGRAPHIC…" at bounding box center [379, 203] width 268 height 41
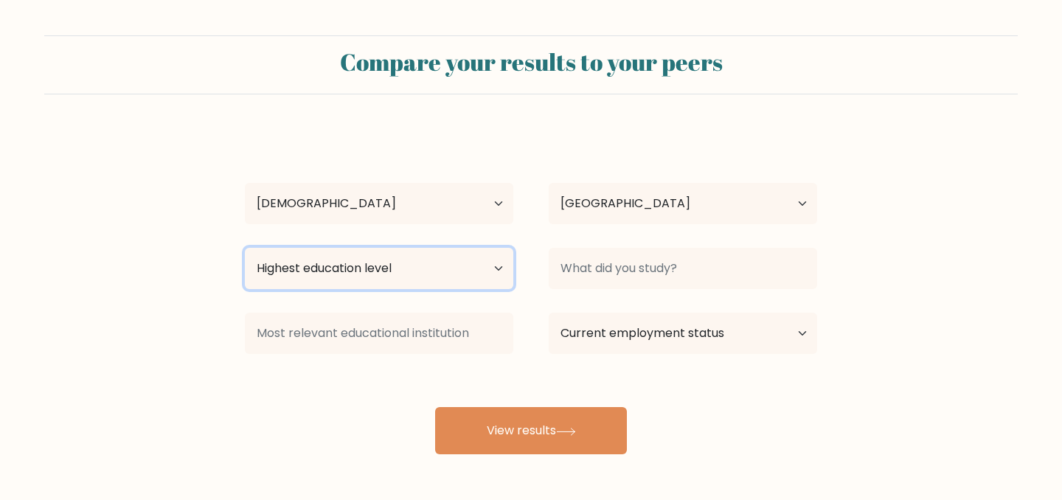
click at [353, 263] on select "Highest education level No schooling Primary Lower Secondary Upper Secondary Oc…" at bounding box center [379, 268] width 268 height 41
select select "masters_degree"
click at [245, 248] on select "Highest education level No schooling Primary Lower Secondary Upper Secondary Oc…" at bounding box center [379, 268] width 268 height 41
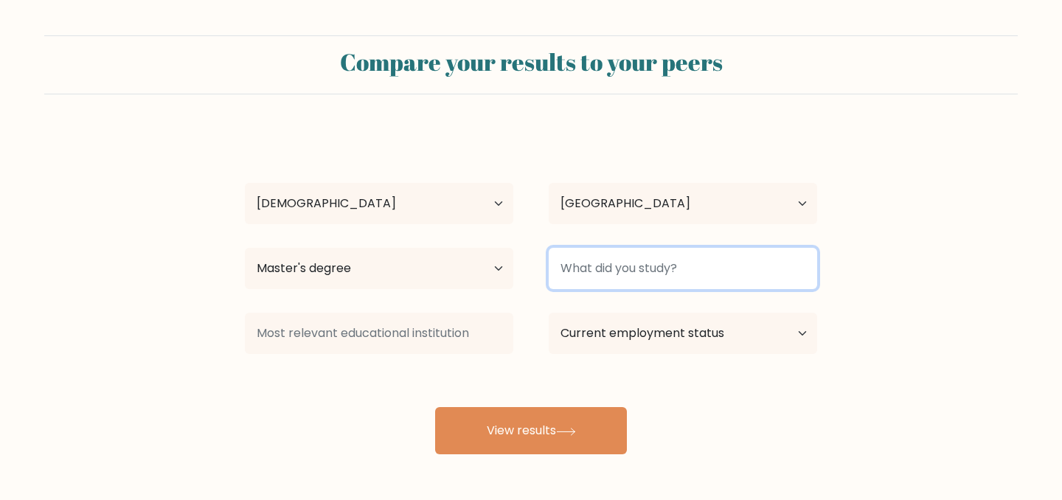
click at [634, 271] on input at bounding box center [683, 268] width 268 height 41
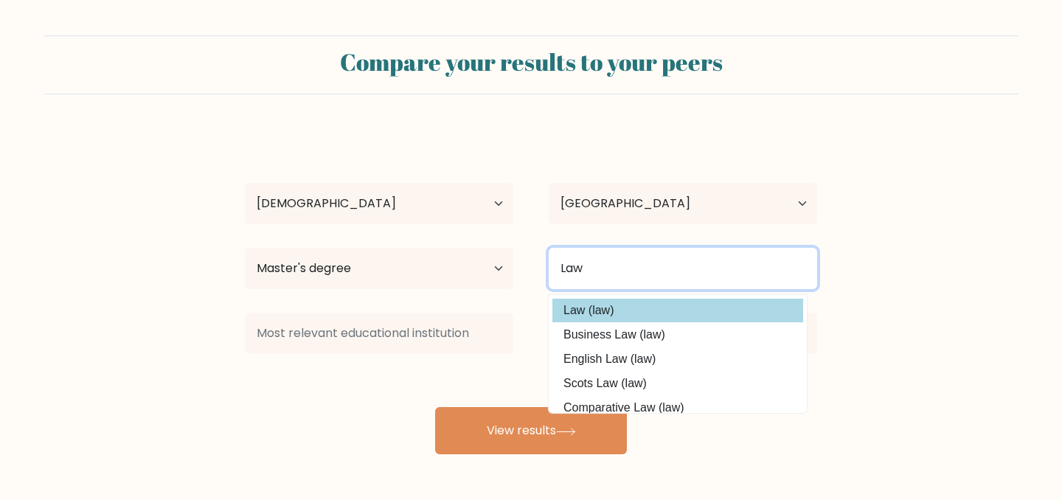
type input "Law"
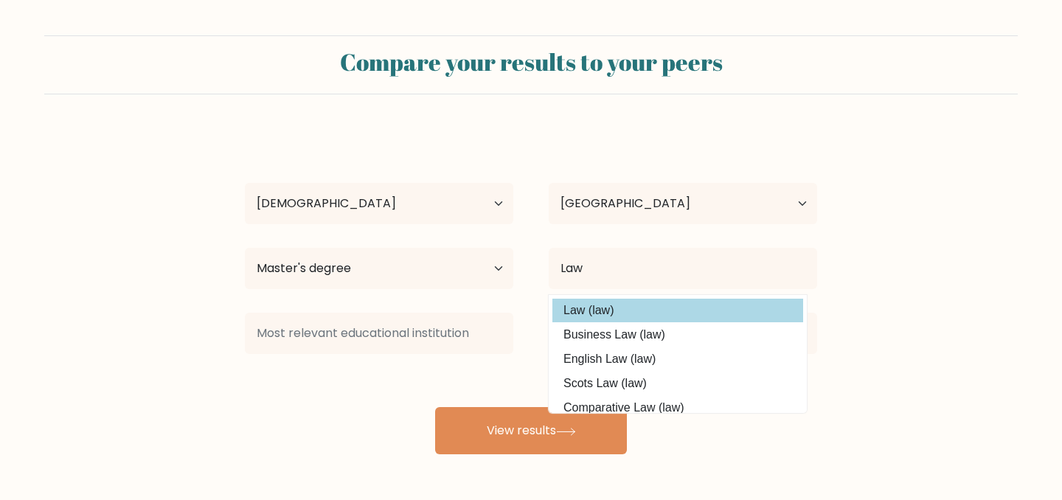
click at [611, 311] on option "Law (law)" at bounding box center [677, 311] width 251 height 24
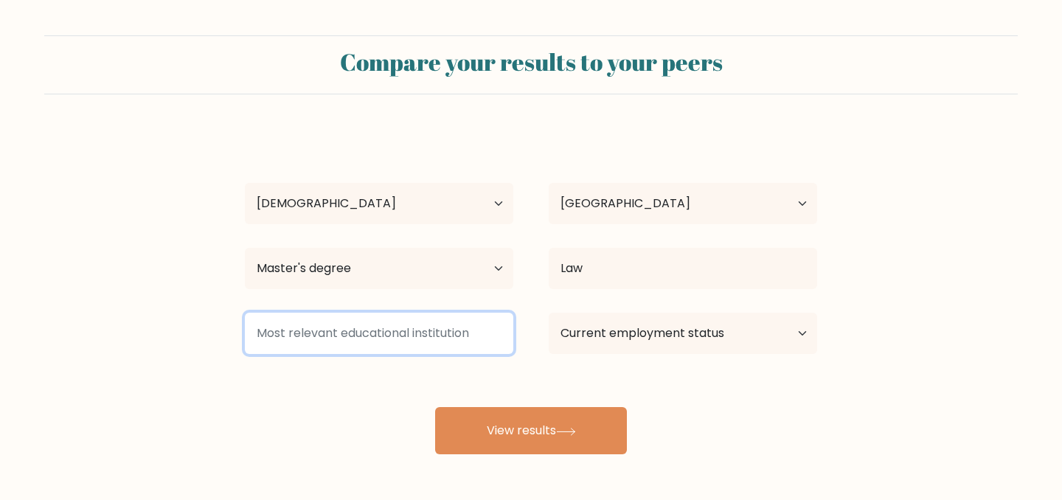
click at [417, 338] on input at bounding box center [379, 333] width 268 height 41
type input "USJR"
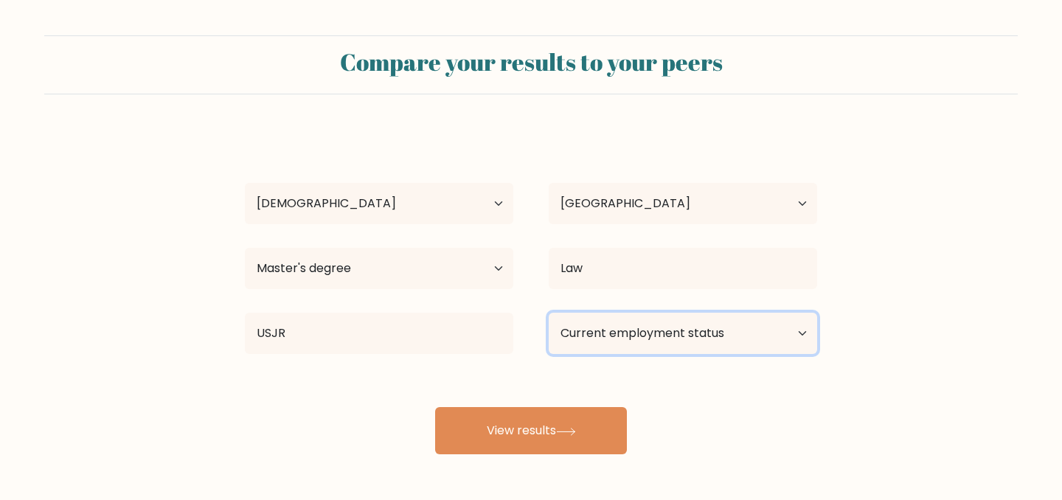
click at [645, 333] on select "Current employment status Employed Student Retired Other / prefer not to answer" at bounding box center [683, 333] width 268 height 41
select select "employed"
click at [549, 313] on select "Current employment status Employed Student Retired Other / prefer not to answer" at bounding box center [683, 333] width 268 height 41
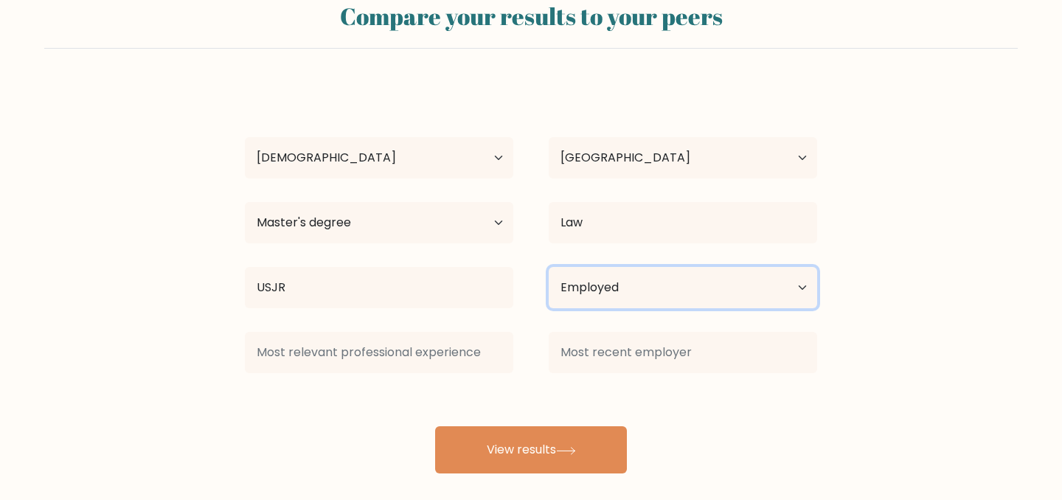
scroll to position [59, 0]
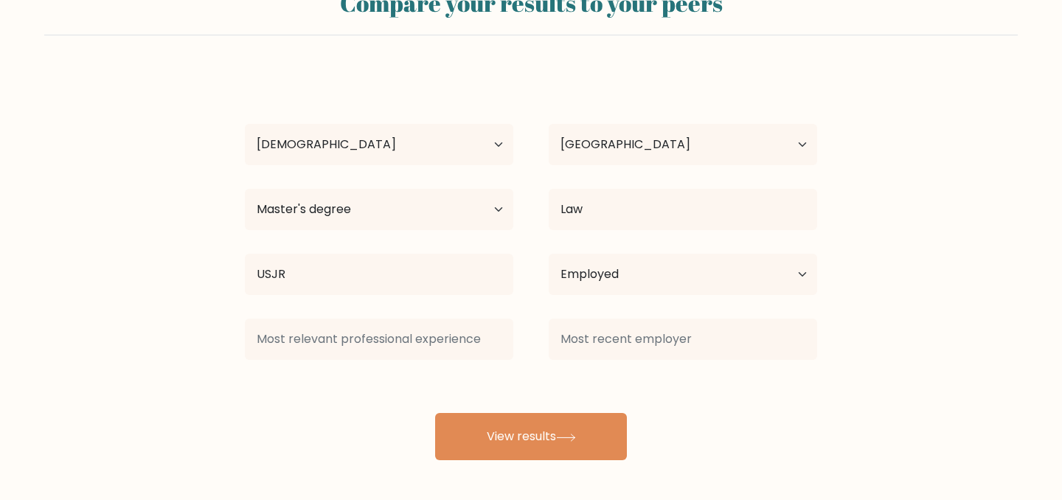
click at [561, 431] on button "View results" at bounding box center [531, 436] width 192 height 47
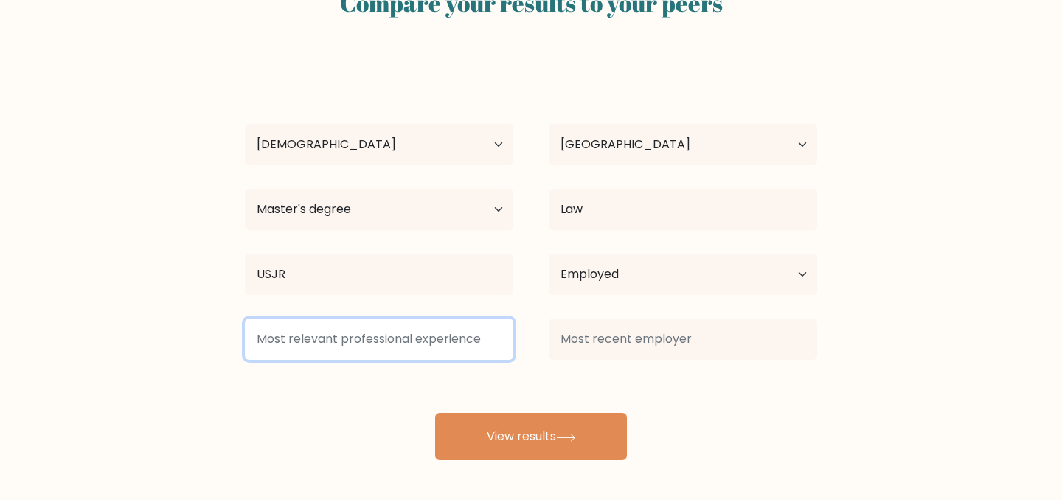
click at [403, 340] on input at bounding box center [379, 339] width 268 height 41
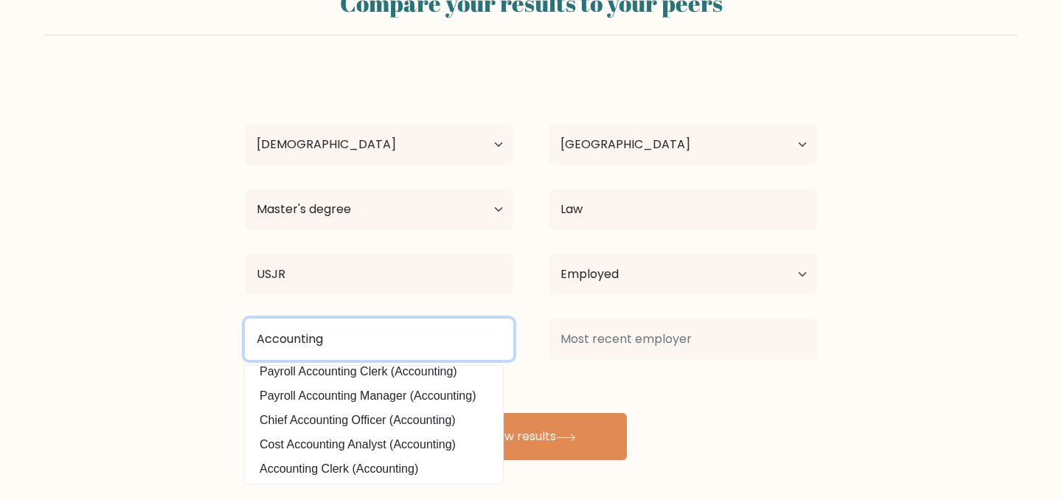
scroll to position [133, 0]
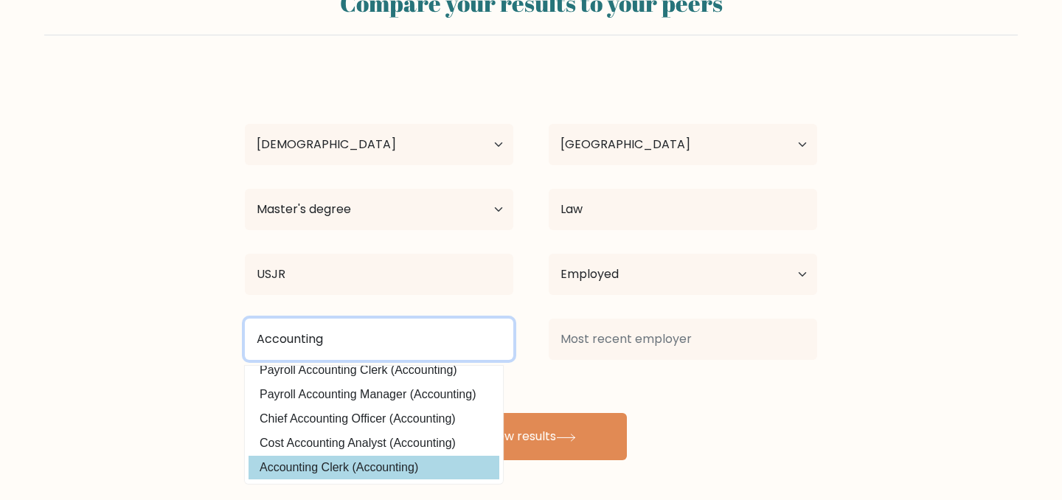
type input "Accounting"
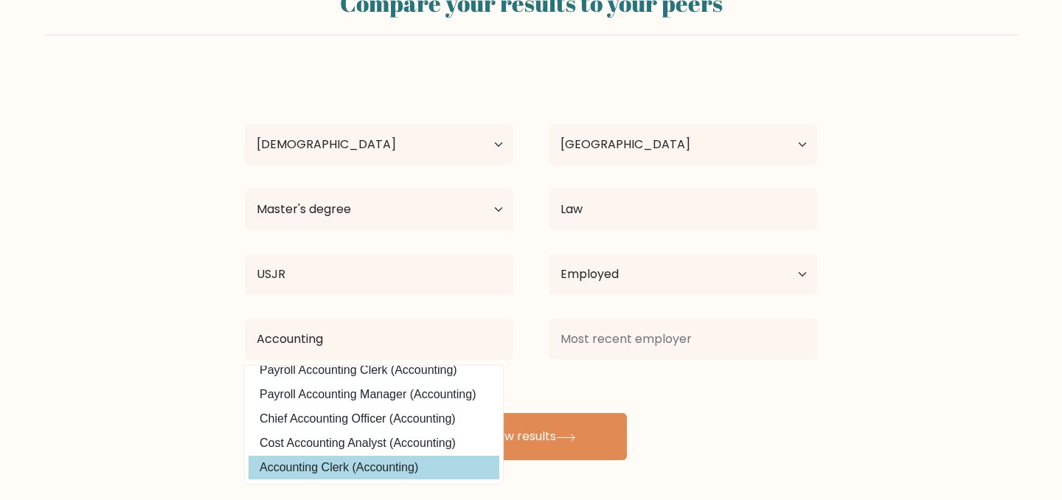
click at [340, 469] on div "Compare your results to your peers Jairus Vilbar Age Under 18 years old 18-24 y…" at bounding box center [531, 220] width 1062 height 559
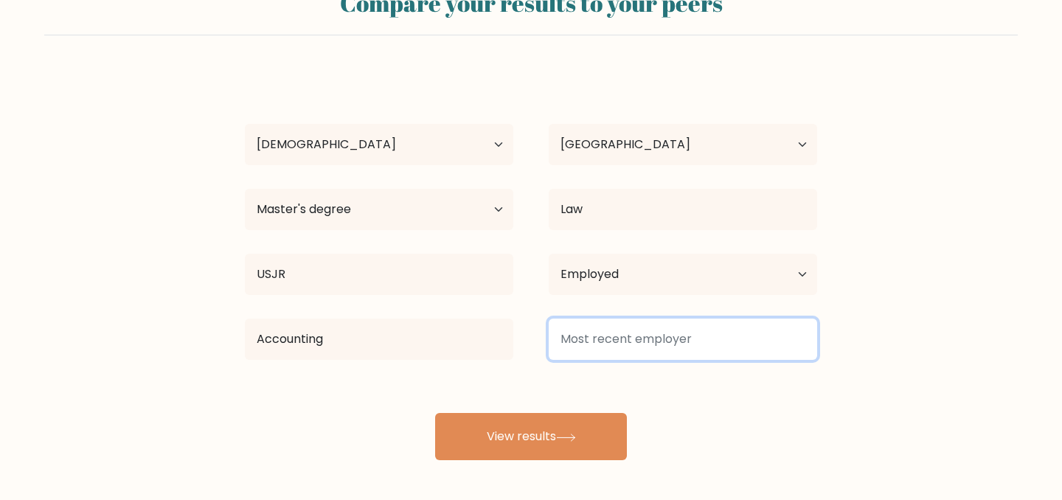
click at [606, 349] on input at bounding box center [683, 339] width 268 height 41
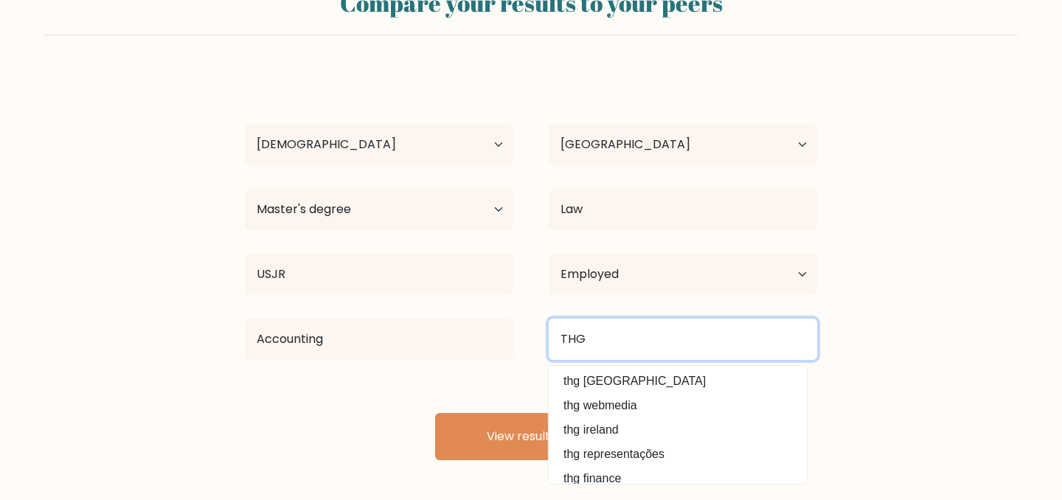
type input "THG"
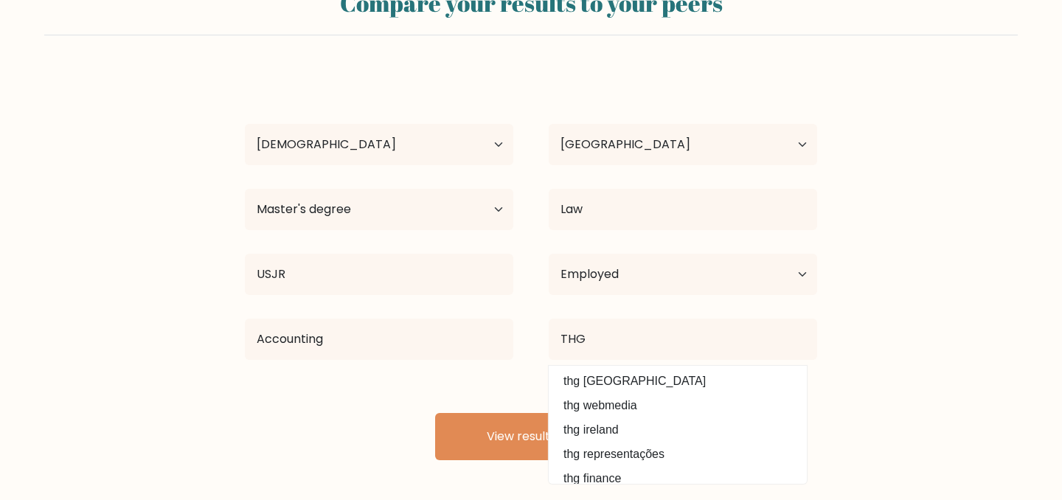
click at [484, 403] on div "Jairus Vilbar Age Under 18 years old 18-24 years old 25-34 years old 35-44 year…" at bounding box center [531, 265] width 590 height 389
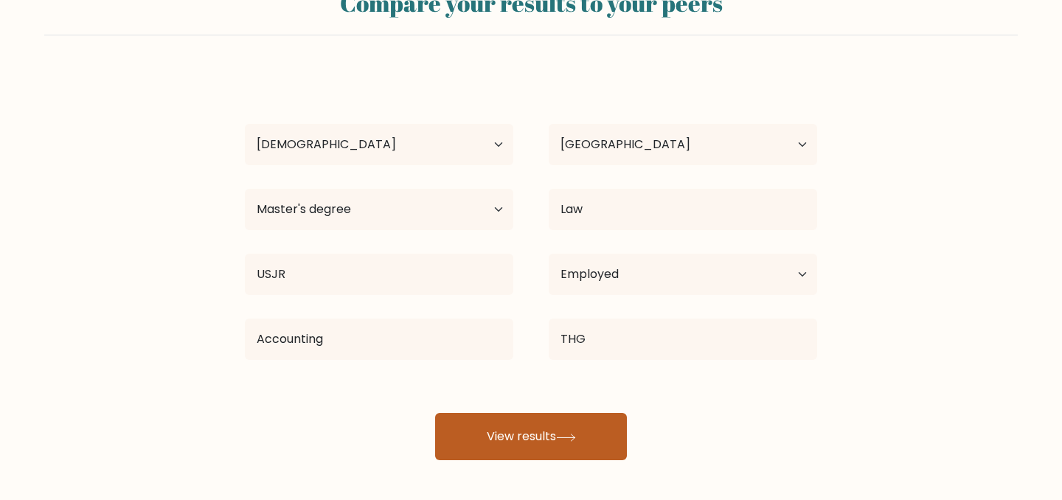
click at [504, 428] on button "View results" at bounding box center [531, 436] width 192 height 47
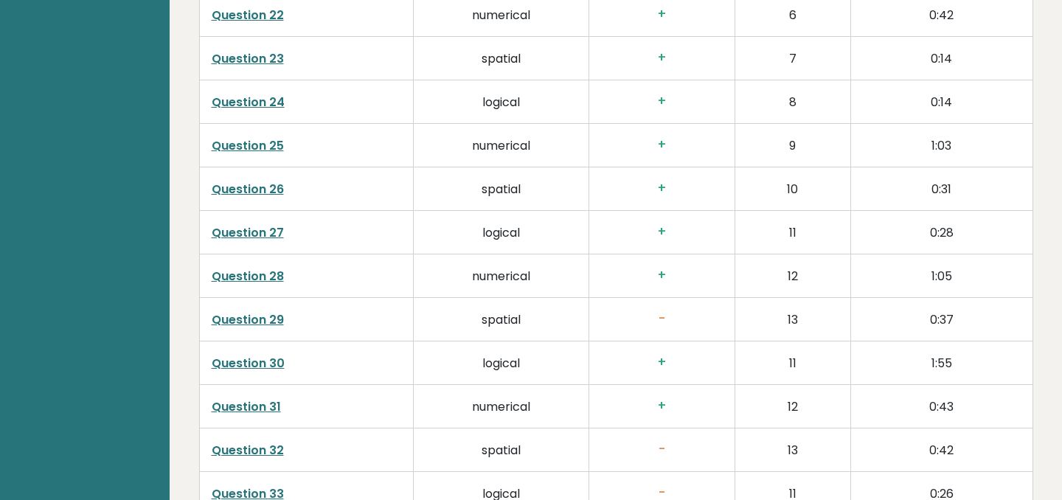
scroll to position [3795, 0]
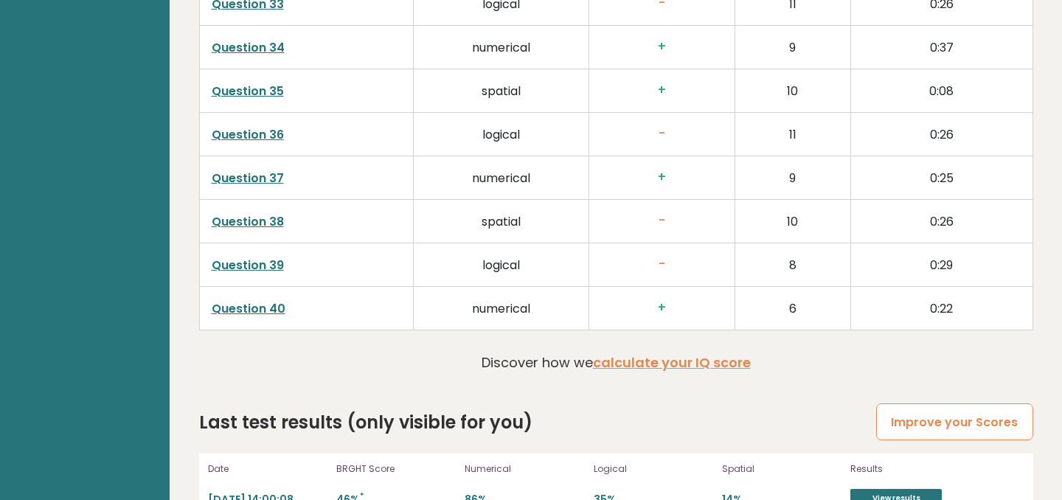
click at [912, 403] on link "Improve your Scores" at bounding box center [954, 422] width 156 height 38
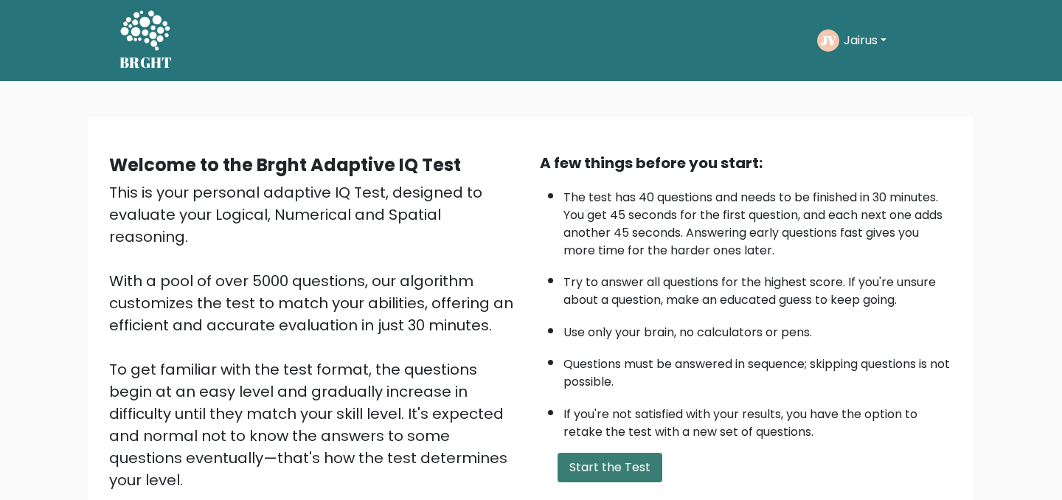
click at [617, 475] on button "Start the Test" at bounding box center [610, 468] width 105 height 30
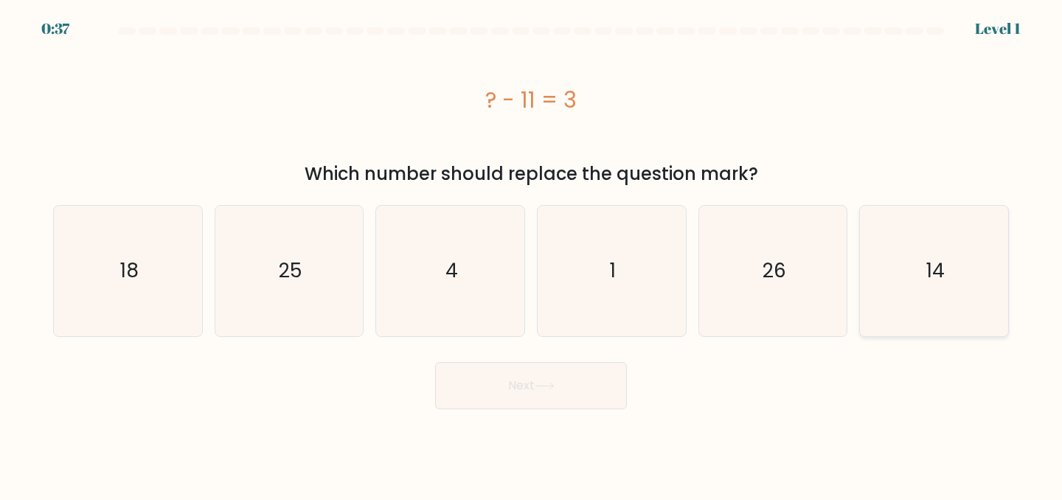
click at [923, 285] on icon "14" at bounding box center [934, 271] width 131 height 131
click at [532, 254] on input "f. 14" at bounding box center [531, 252] width 1 height 4
radio input "true"
click at [549, 380] on button "Next" at bounding box center [531, 385] width 192 height 47
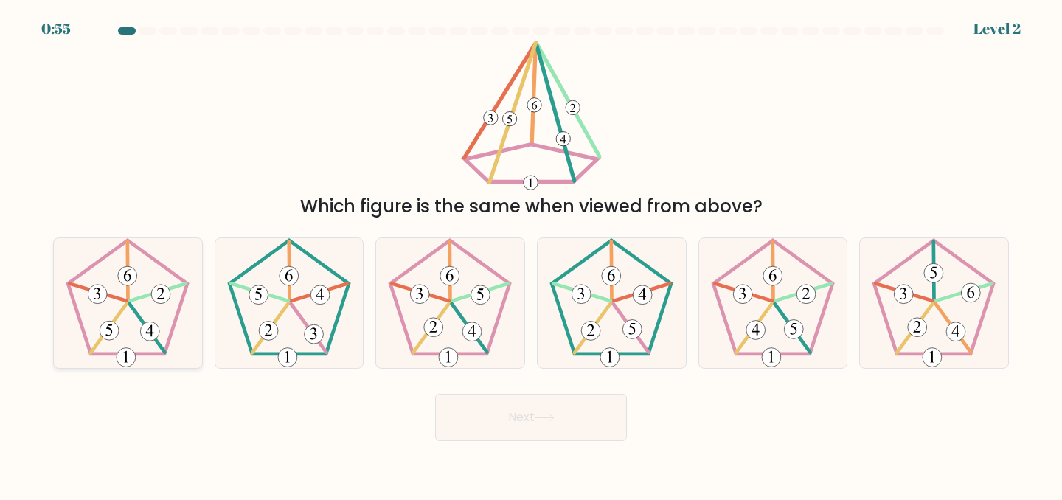
click at [148, 296] on 437 at bounding box center [158, 292] width 56 height 18
click at [531, 254] on input "a." at bounding box center [531, 252] width 1 height 4
radio input "true"
click at [534, 412] on button "Next" at bounding box center [531, 417] width 192 height 47
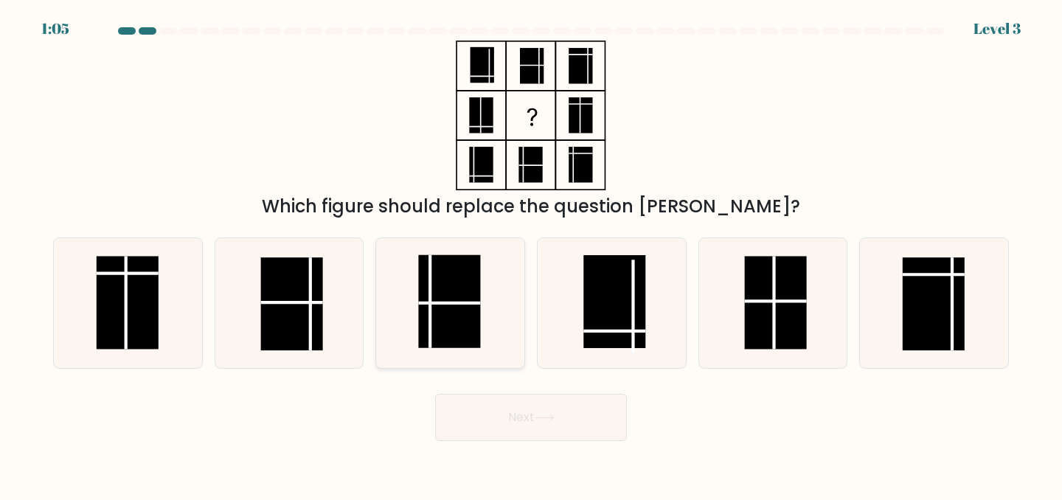
click at [448, 299] on rect at bounding box center [450, 300] width 62 height 93
click at [531, 254] on input "c." at bounding box center [531, 252] width 1 height 4
radio input "true"
click at [499, 409] on button "Next" at bounding box center [531, 417] width 192 height 47
click at [564, 427] on button "Next" at bounding box center [531, 417] width 192 height 47
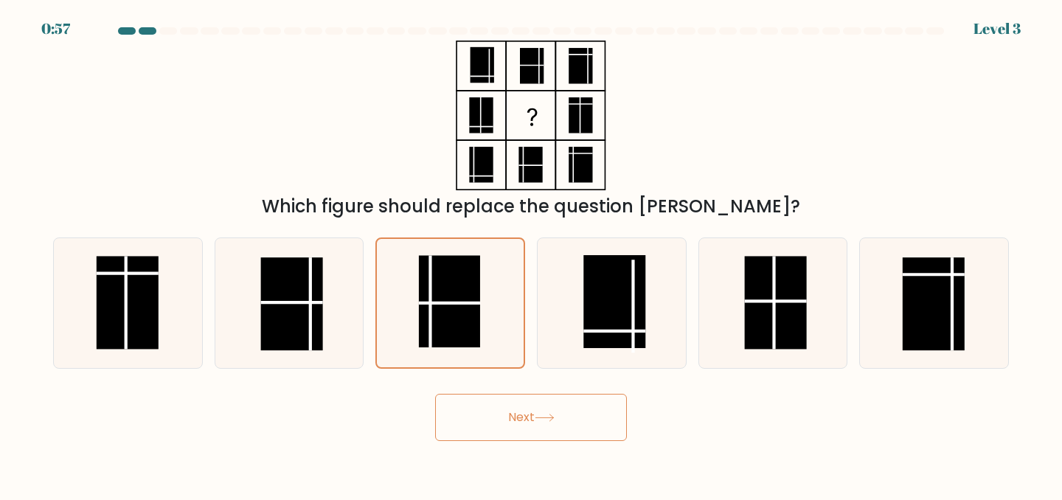
click at [507, 436] on button "Next" at bounding box center [531, 417] width 192 height 47
click at [506, 416] on button "Next" at bounding box center [531, 417] width 192 height 47
click at [614, 310] on rect at bounding box center [614, 301] width 62 height 93
click at [532, 254] on input "d." at bounding box center [531, 252] width 1 height 4
radio input "true"
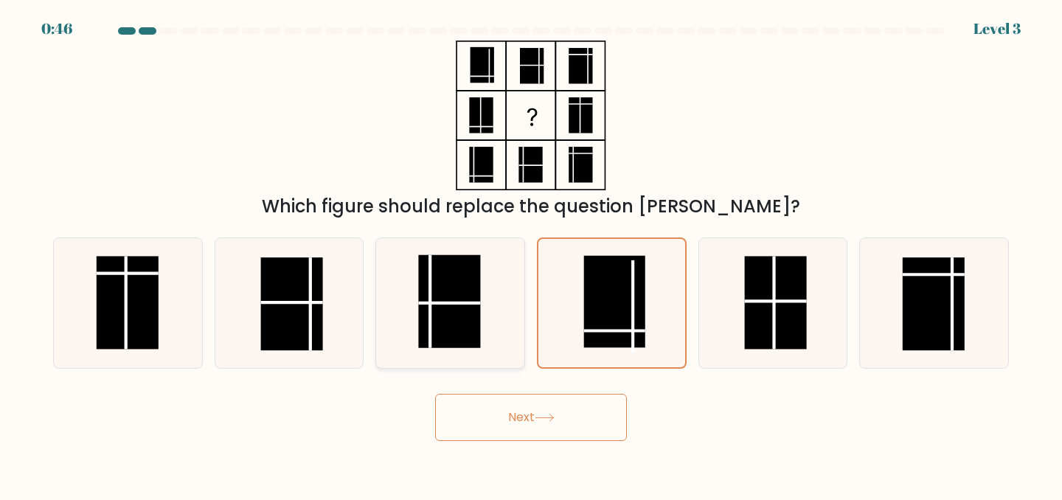
click at [440, 323] on rect at bounding box center [450, 300] width 62 height 93
click at [531, 254] on input "c." at bounding box center [531, 252] width 1 height 4
radio input "true"
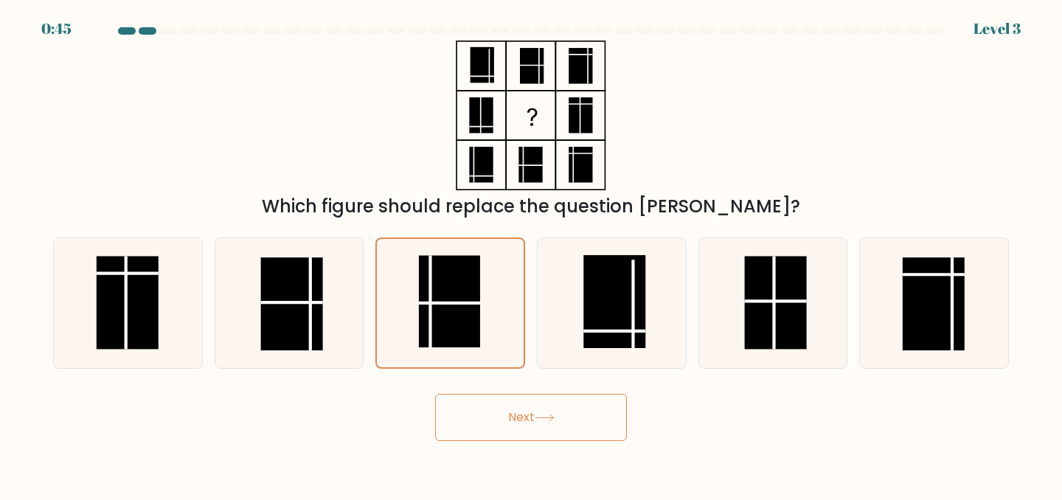
click at [507, 418] on button "Next" at bounding box center [531, 417] width 192 height 47
click at [620, 310] on rect at bounding box center [614, 301] width 62 height 93
click at [532, 254] on input "d." at bounding box center [531, 252] width 1 height 4
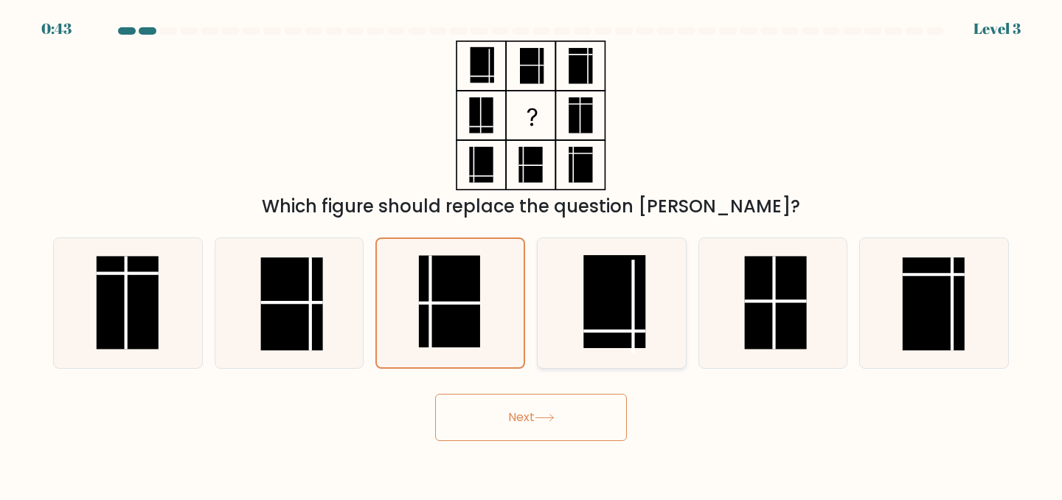
radio input "true"
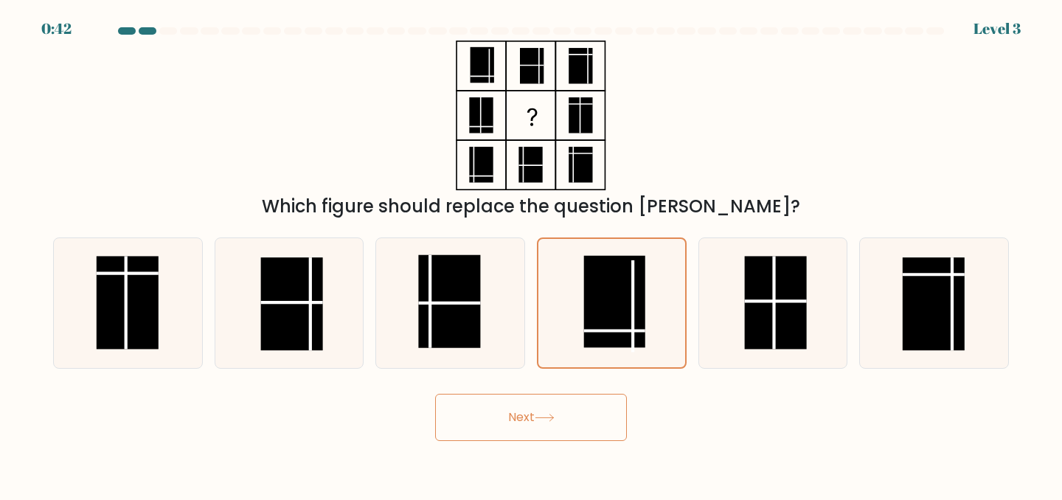
click at [530, 410] on button "Next" at bounding box center [531, 417] width 192 height 47
click at [484, 342] on icon at bounding box center [450, 303] width 131 height 131
click at [531, 254] on input "c." at bounding box center [531, 252] width 1 height 4
radio input "true"
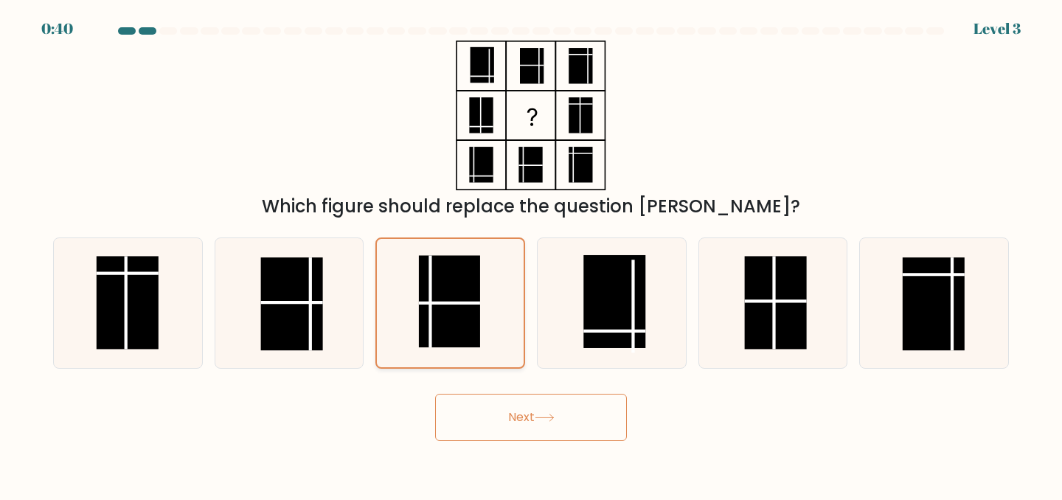
click at [484, 342] on icon at bounding box center [450, 303] width 129 height 129
click at [531, 254] on input "c." at bounding box center [531, 252] width 1 height 4
click at [483, 342] on icon at bounding box center [450, 303] width 129 height 129
click at [531, 254] on input "c." at bounding box center [531, 252] width 1 height 4
click at [496, 409] on button "Next" at bounding box center [531, 417] width 192 height 47
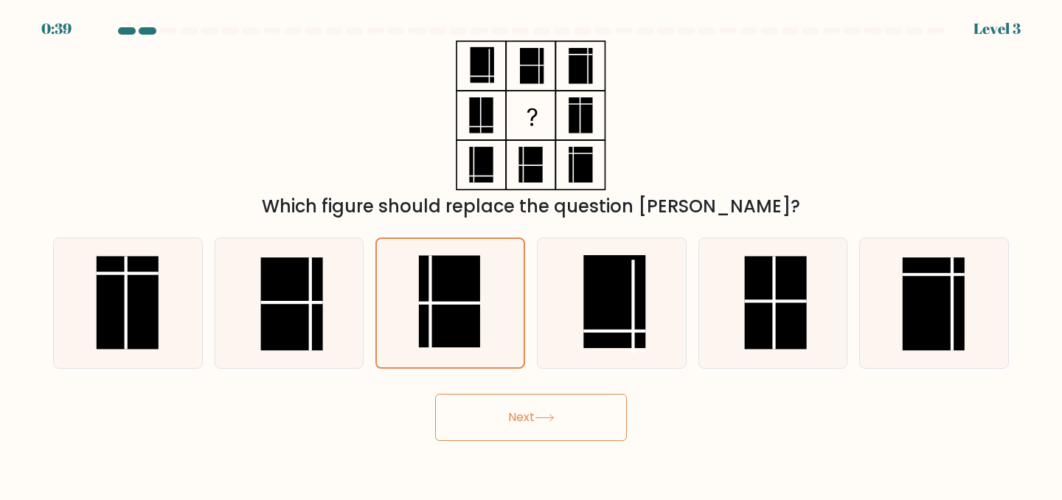
click at [496, 409] on button "Next" at bounding box center [531, 417] width 192 height 47
click at [272, 355] on icon at bounding box center [289, 303] width 131 height 131
click at [531, 254] on input "b." at bounding box center [531, 252] width 1 height 4
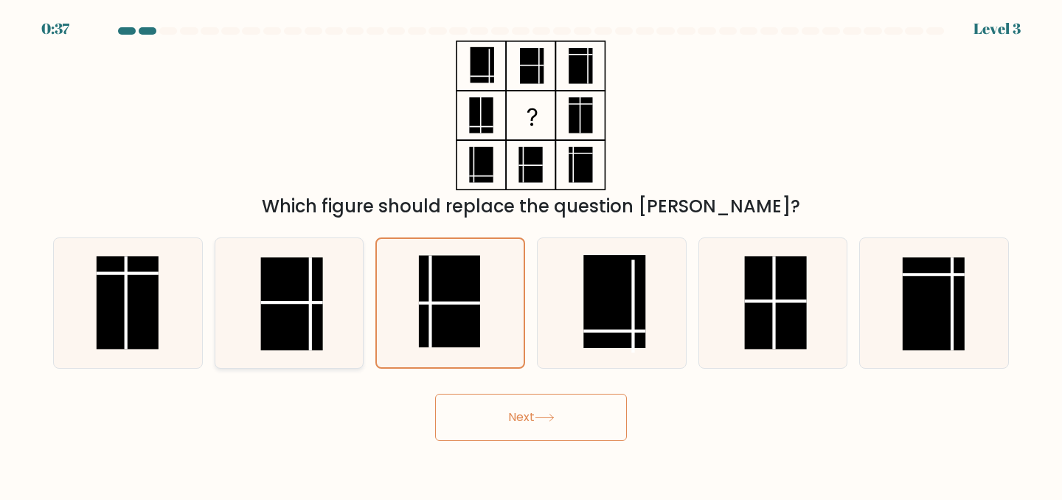
radio input "true"
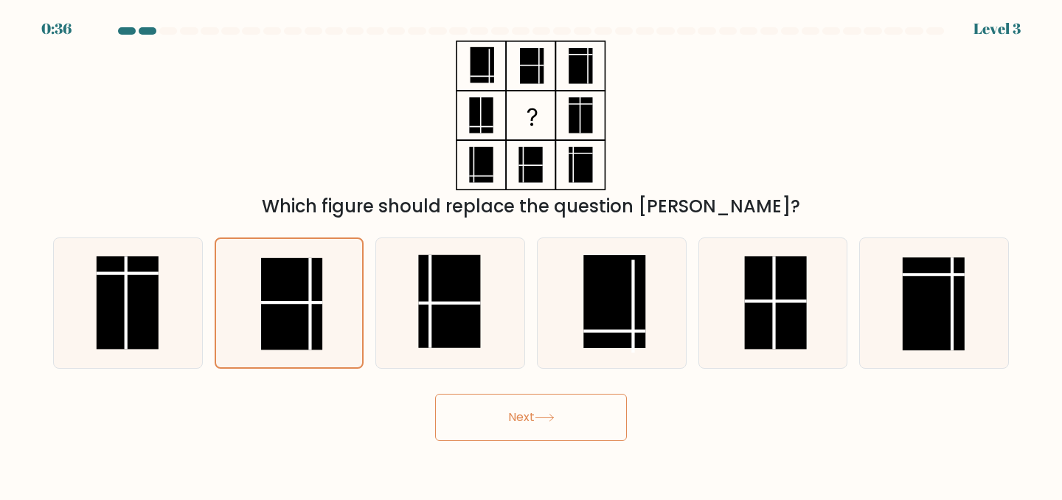
click at [490, 421] on button "Next" at bounding box center [531, 417] width 192 height 47
click at [74, 330] on icon at bounding box center [128, 303] width 131 height 131
click at [531, 254] on input "a." at bounding box center [531, 252] width 1 height 4
radio input "true"
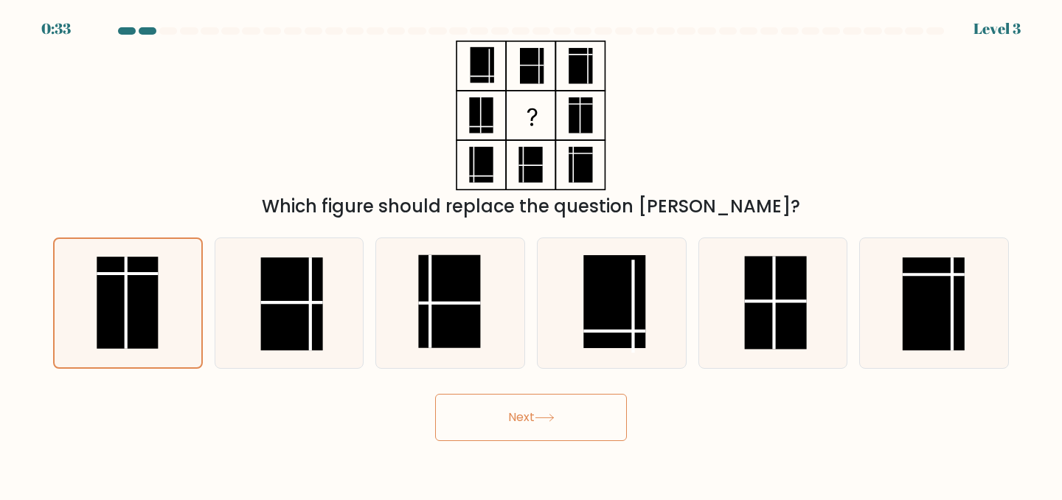
click at [467, 381] on form at bounding box center [531, 234] width 1062 height 414
click at [468, 348] on icon at bounding box center [450, 303] width 131 height 131
click at [531, 254] on input "c." at bounding box center [531, 252] width 1 height 4
radio input "true"
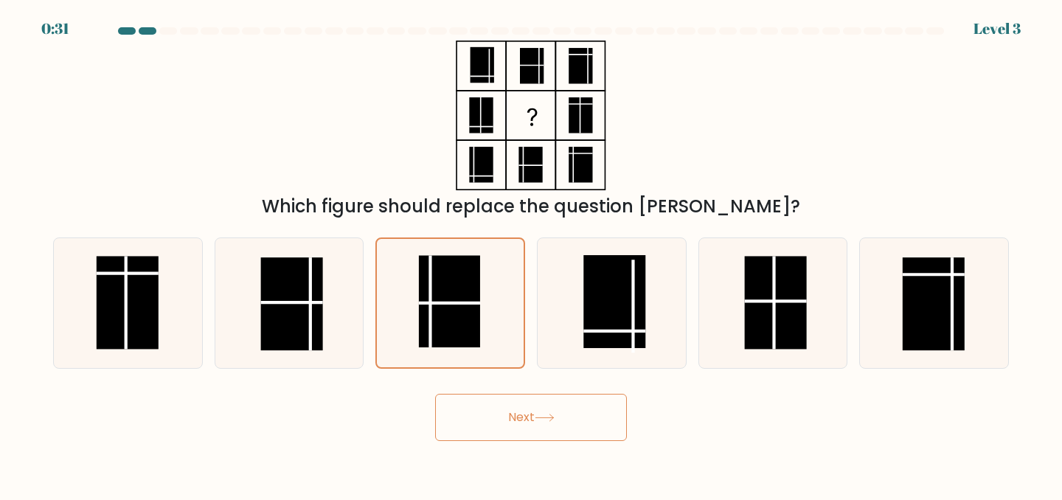
click at [514, 412] on button "Next" at bounding box center [531, 417] width 192 height 47
click at [538, 426] on button "Next" at bounding box center [531, 417] width 192 height 47
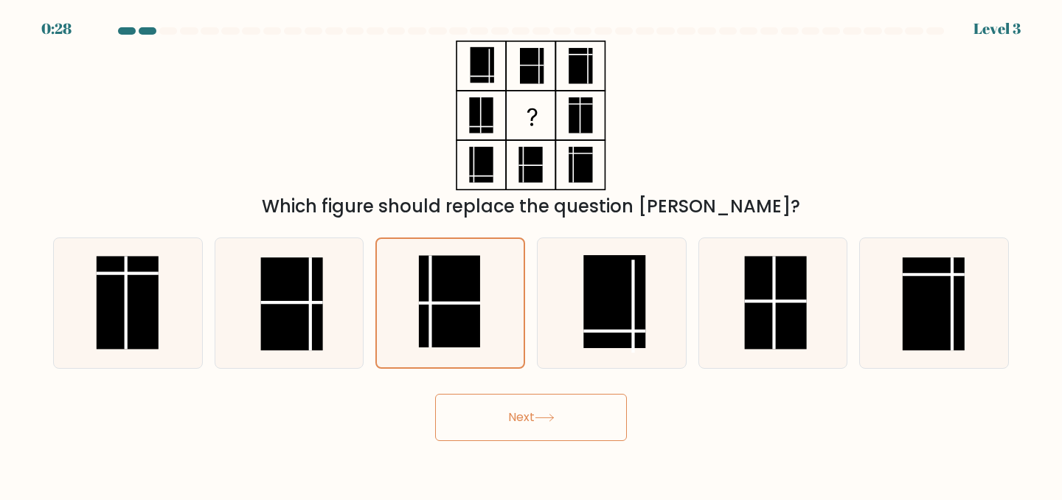
click at [538, 426] on button "Next" at bounding box center [531, 417] width 192 height 47
click at [614, 333] on rect at bounding box center [614, 301] width 62 height 93
click at [532, 254] on input "d." at bounding box center [531, 252] width 1 height 4
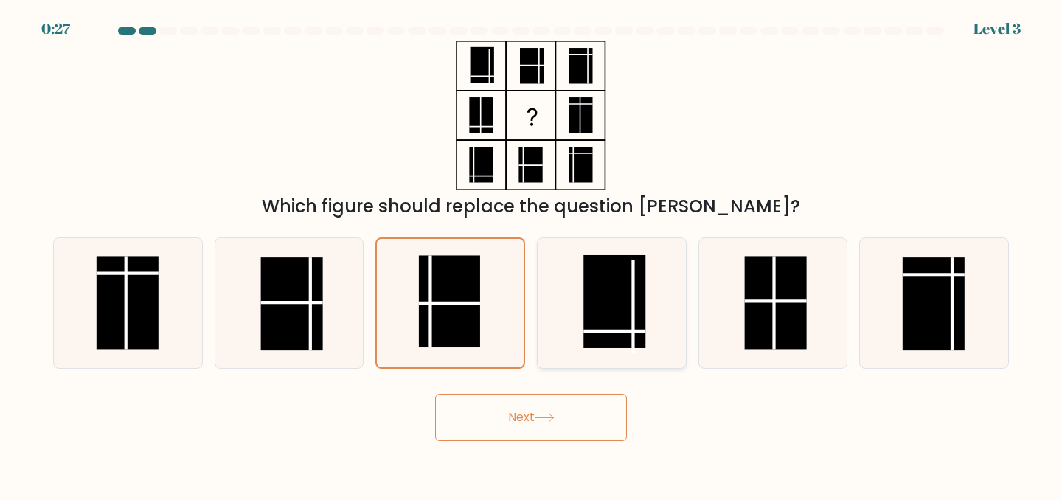
radio input "true"
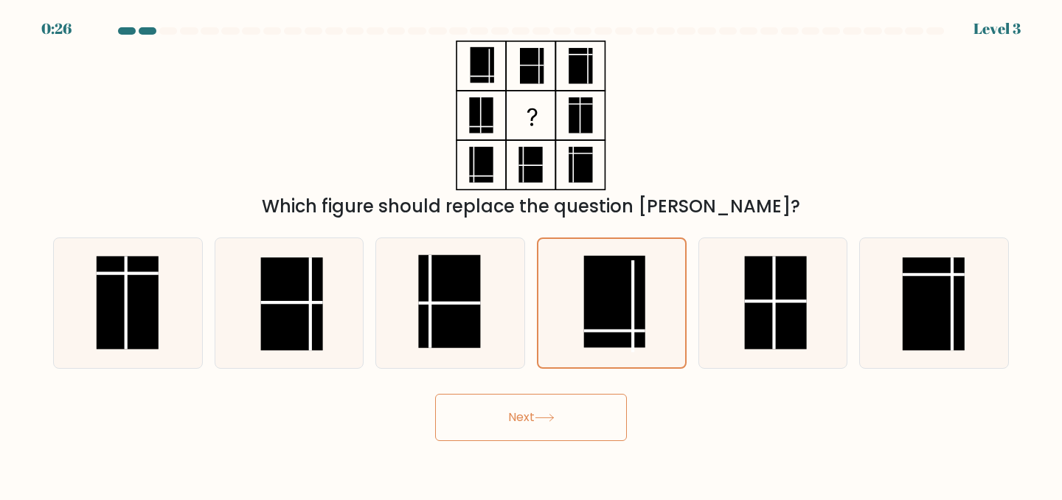
click at [597, 417] on button "Next" at bounding box center [531, 417] width 192 height 47
click at [766, 262] on rect at bounding box center [775, 302] width 62 height 93
click at [532, 254] on input "e." at bounding box center [531, 252] width 1 height 4
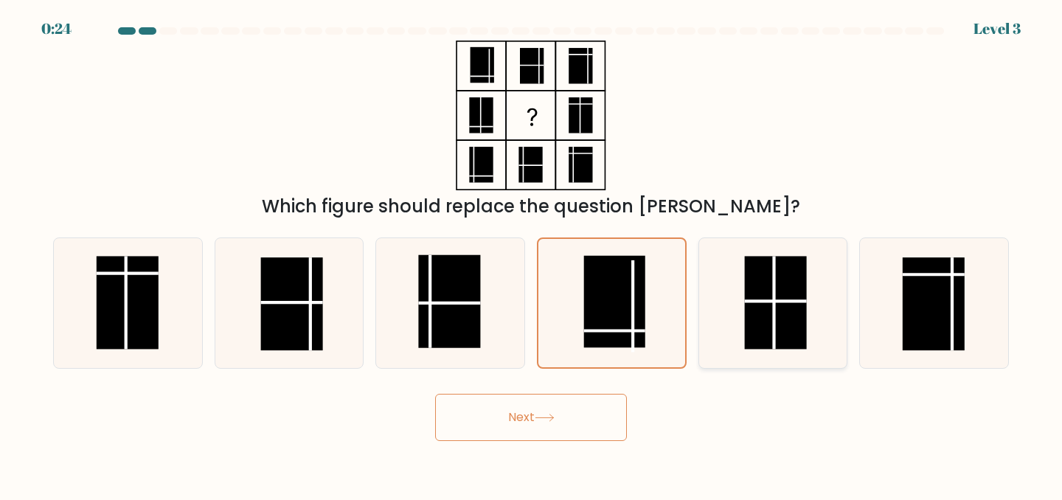
radio input "true"
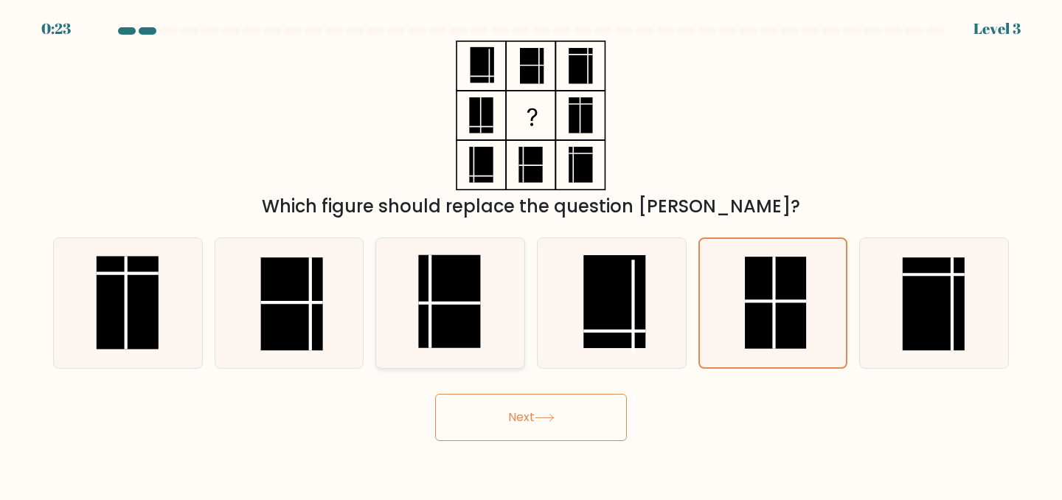
click at [455, 313] on rect at bounding box center [450, 300] width 62 height 93
click at [531, 254] on input "c." at bounding box center [531, 252] width 1 height 4
radio input "true"
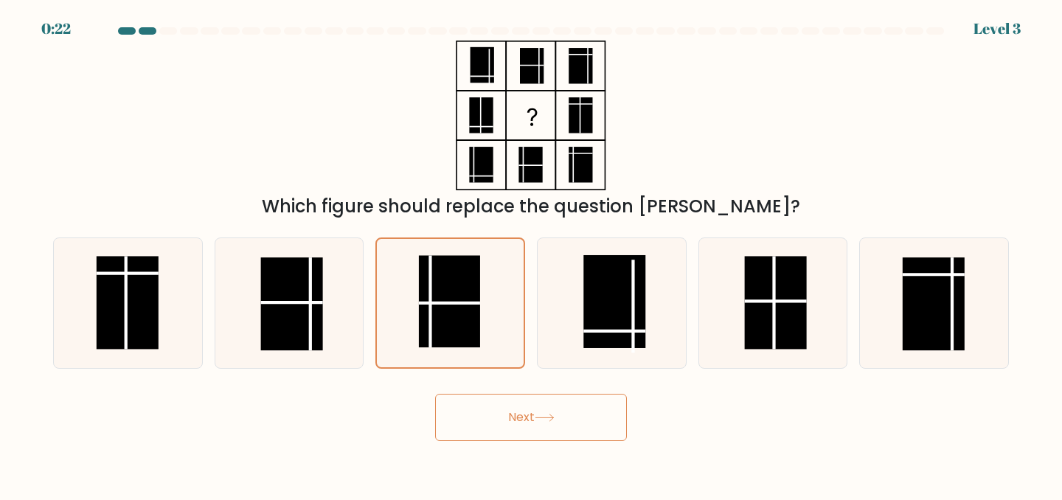
click at [483, 422] on button "Next" at bounding box center [531, 417] width 192 height 47
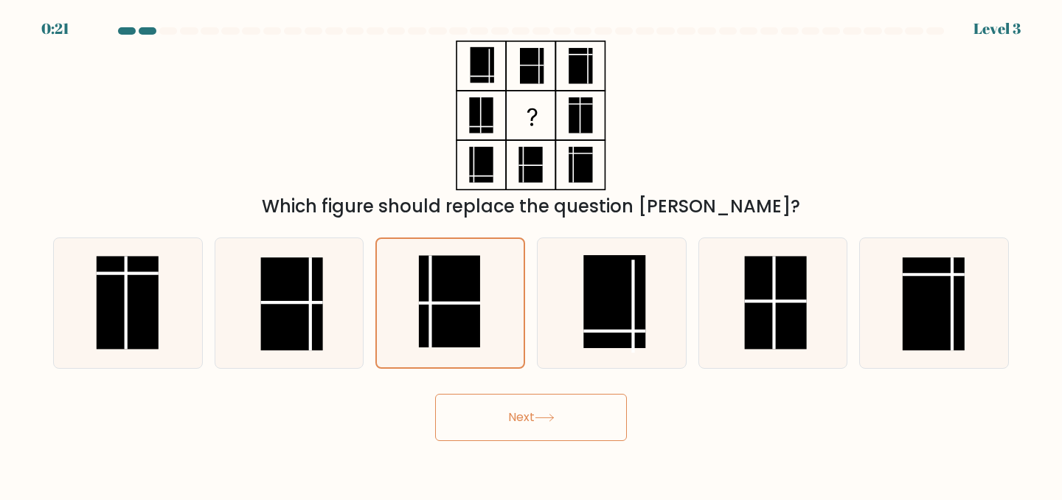
click at [483, 422] on button "Next" at bounding box center [531, 417] width 192 height 47
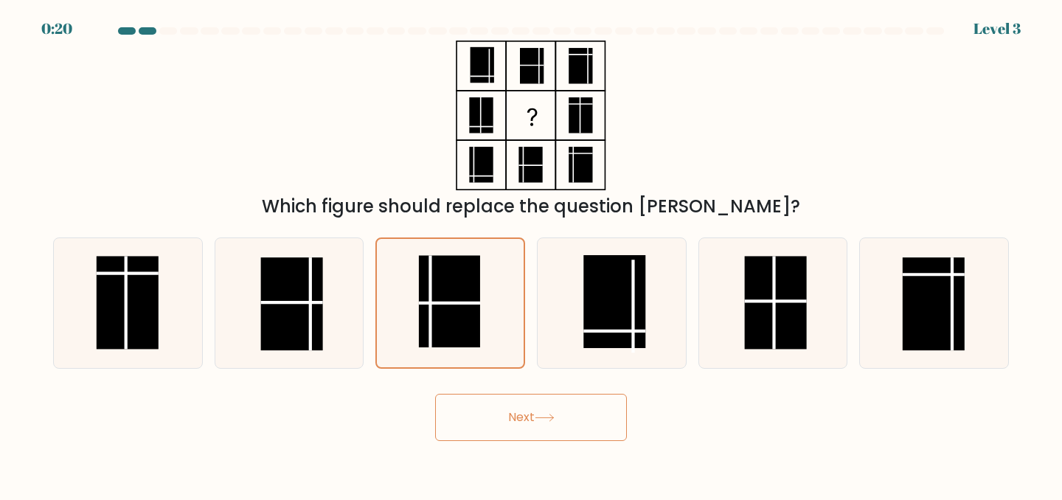
click at [483, 422] on button "Next" at bounding box center [531, 417] width 192 height 47
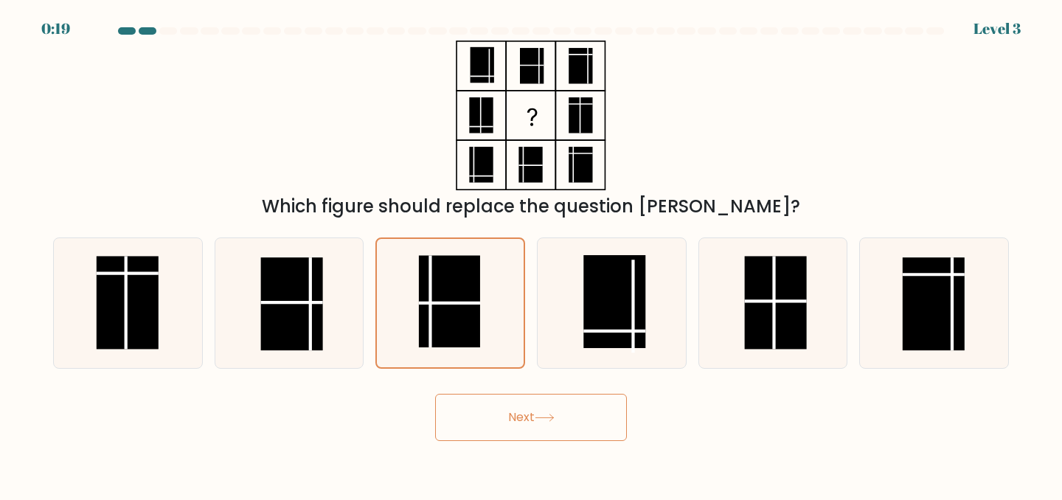
click at [483, 422] on button "Next" at bounding box center [531, 417] width 192 height 47
click at [892, 311] on icon at bounding box center [934, 303] width 131 height 131
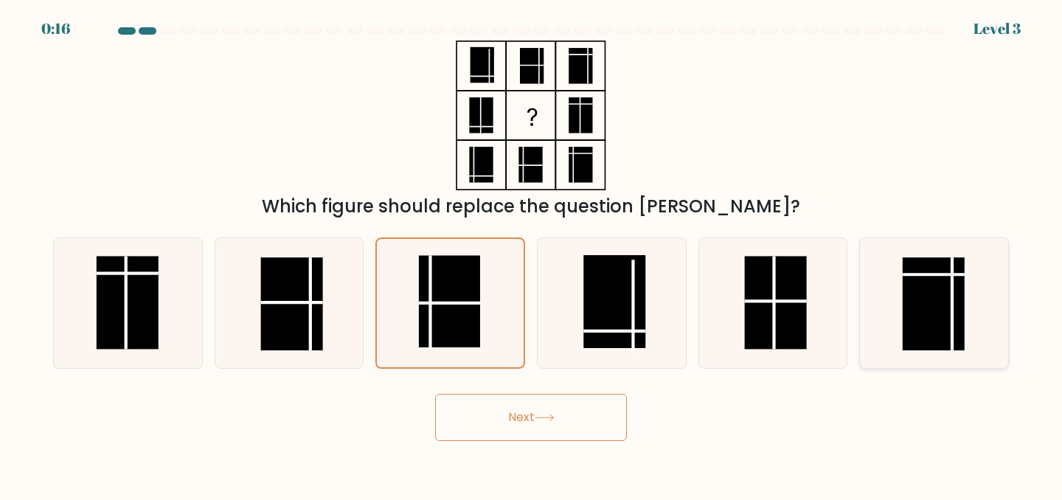
click at [532, 254] on input "f." at bounding box center [531, 252] width 1 height 4
radio input "true"
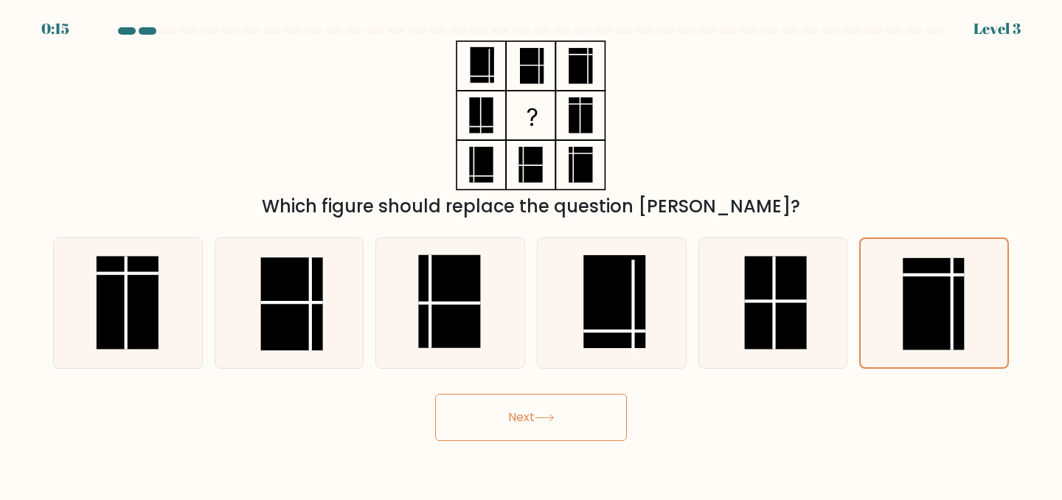
click at [590, 401] on button "Next" at bounding box center [531, 417] width 192 height 47
click at [490, 333] on icon at bounding box center [450, 303] width 131 height 131
click at [531, 254] on input "c." at bounding box center [531, 252] width 1 height 4
radio input "true"
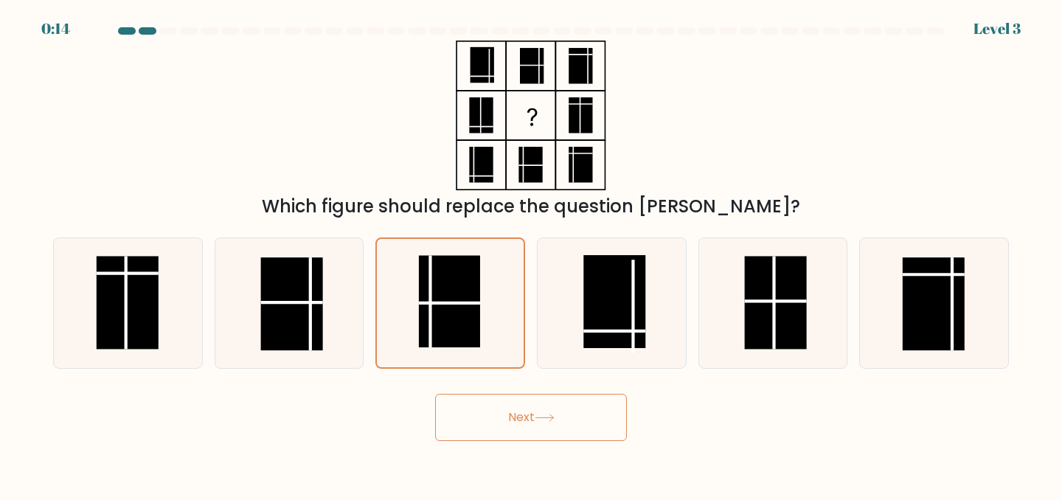
click at [521, 403] on button "Next" at bounding box center [531, 417] width 192 height 47
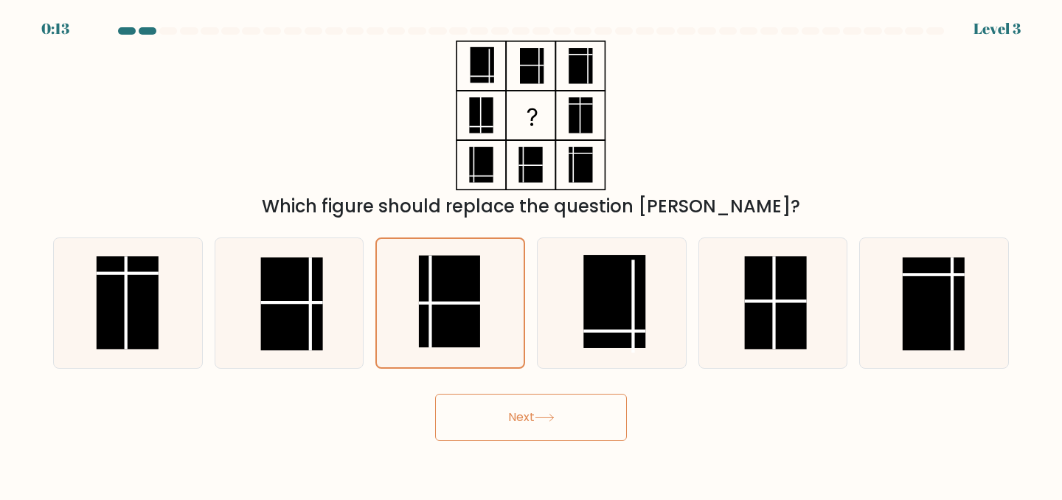
click at [521, 403] on button "Next" at bounding box center [531, 417] width 192 height 47
